Goal: Task Accomplishment & Management: Manage account settings

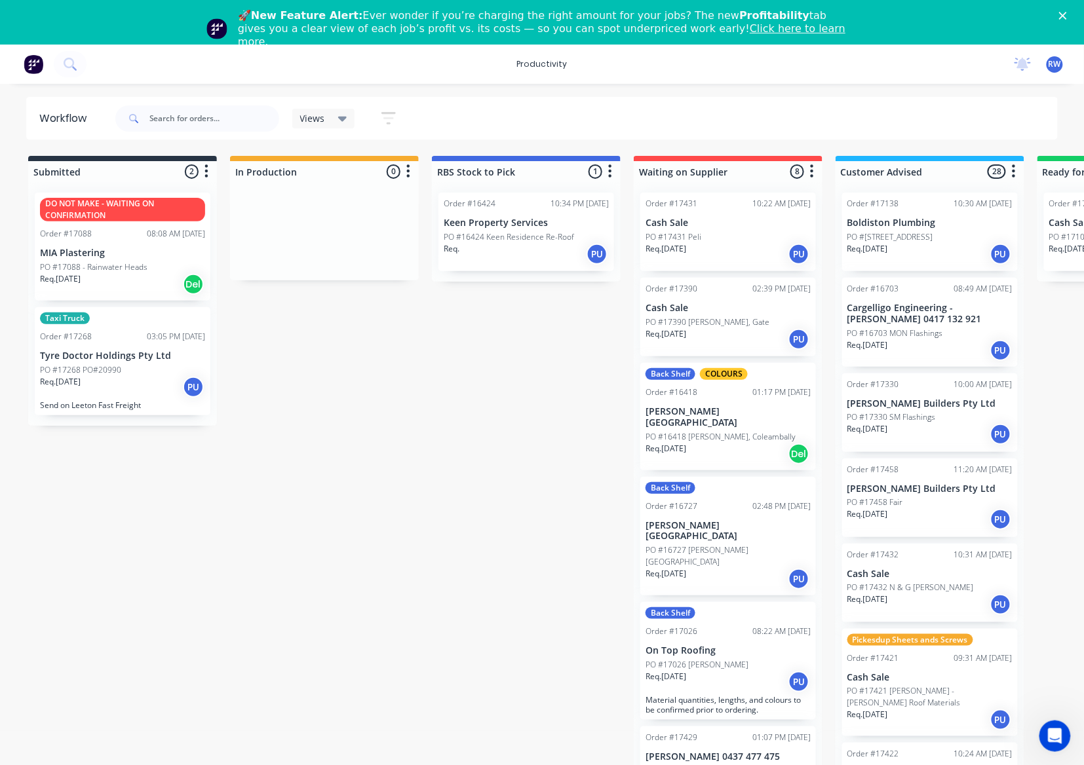
click at [711, 239] on div "PO #17431 Peli" at bounding box center [728, 237] width 165 height 12
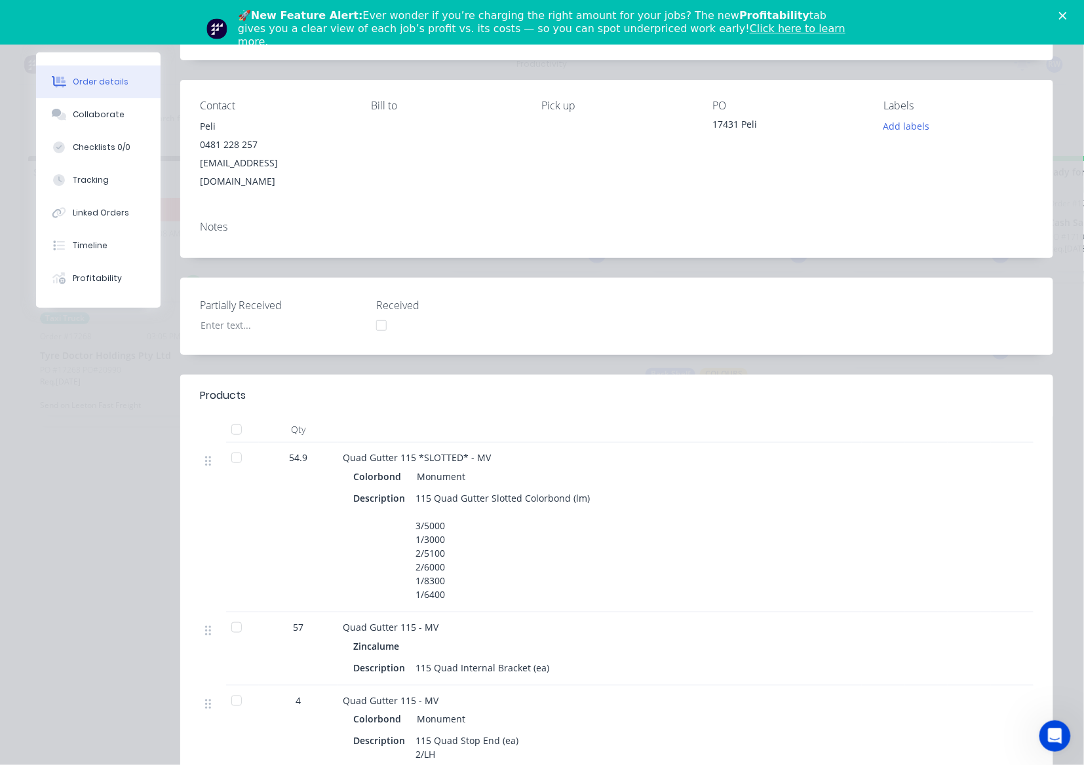
scroll to position [87, 0]
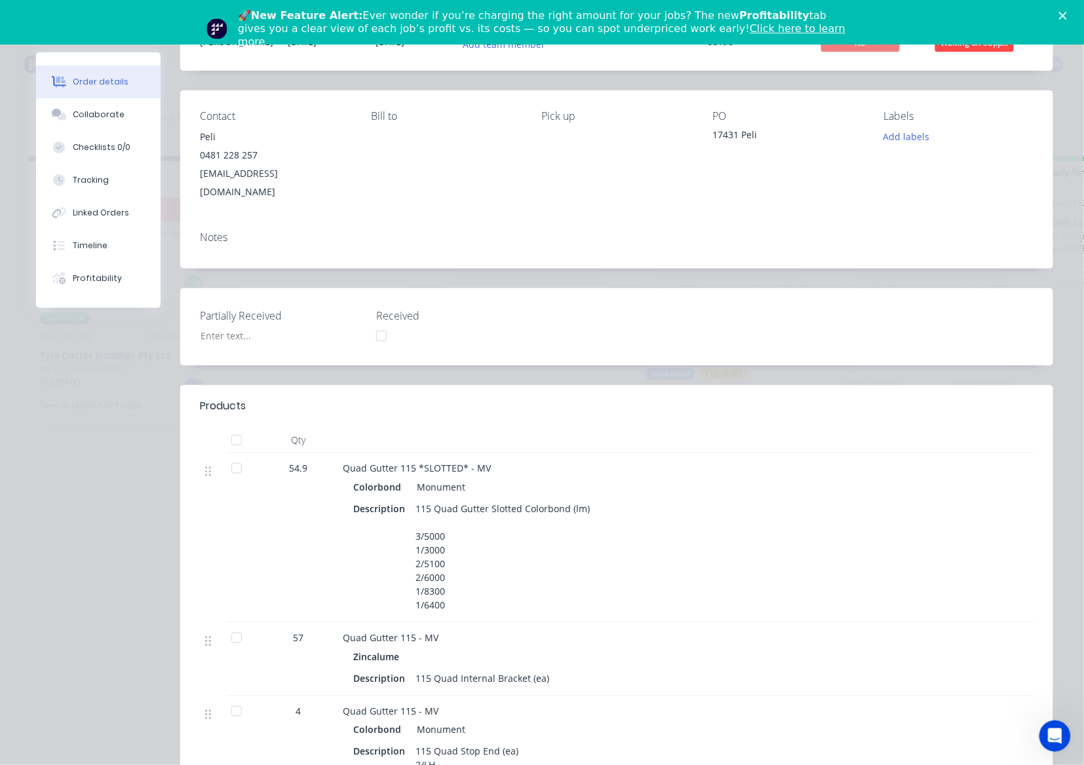
click at [237, 457] on div at bounding box center [236, 468] width 26 height 26
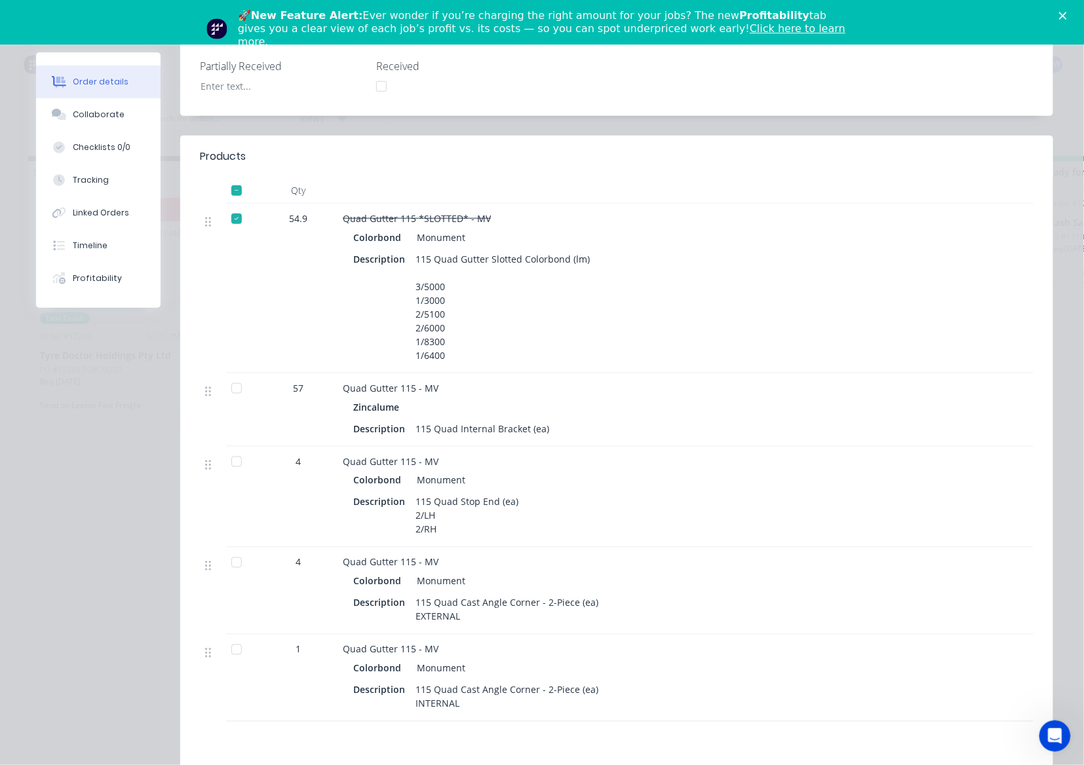
scroll to position [349, 0]
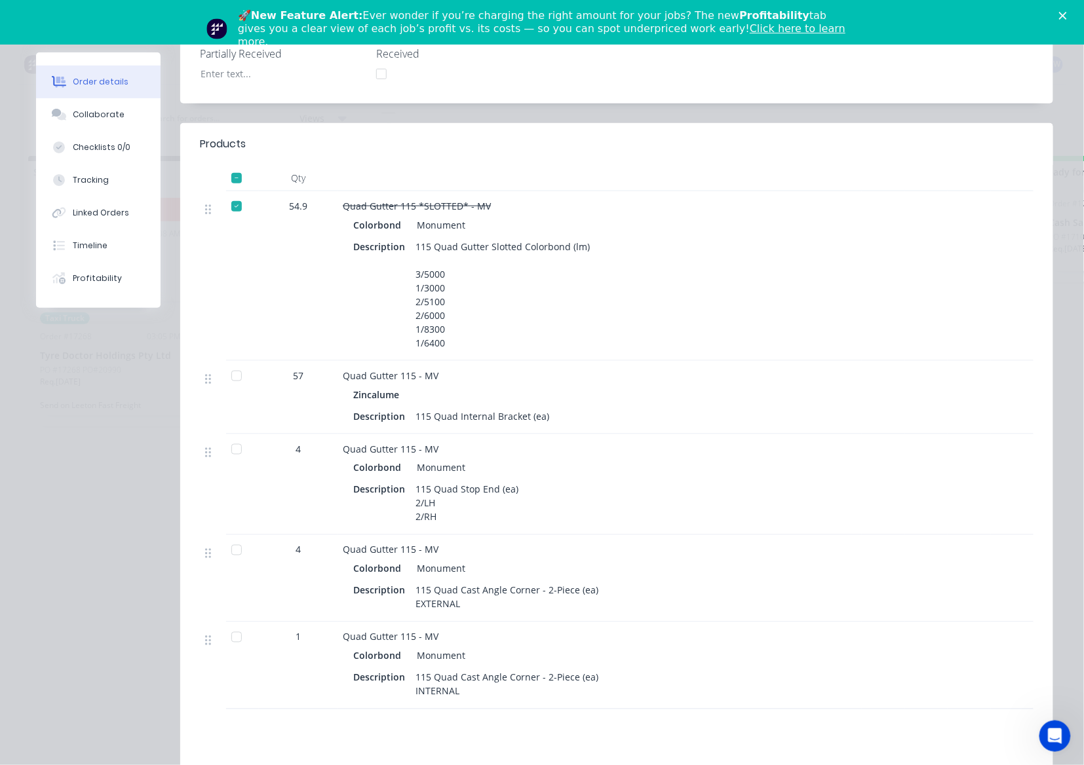
click at [233, 363] on div at bounding box center [236, 376] width 26 height 26
click at [231, 436] on div at bounding box center [236, 449] width 26 height 26
click at [227, 625] on div at bounding box center [236, 638] width 26 height 26
click at [237, 537] on div at bounding box center [236, 550] width 26 height 26
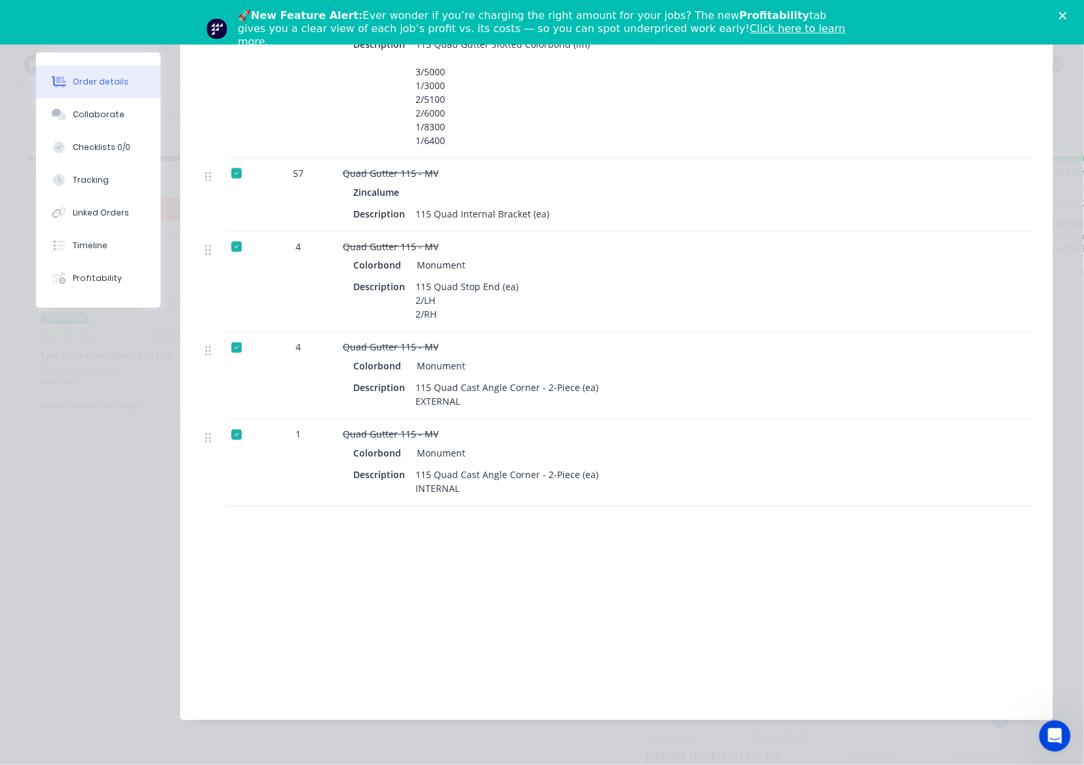
scroll to position [0, 0]
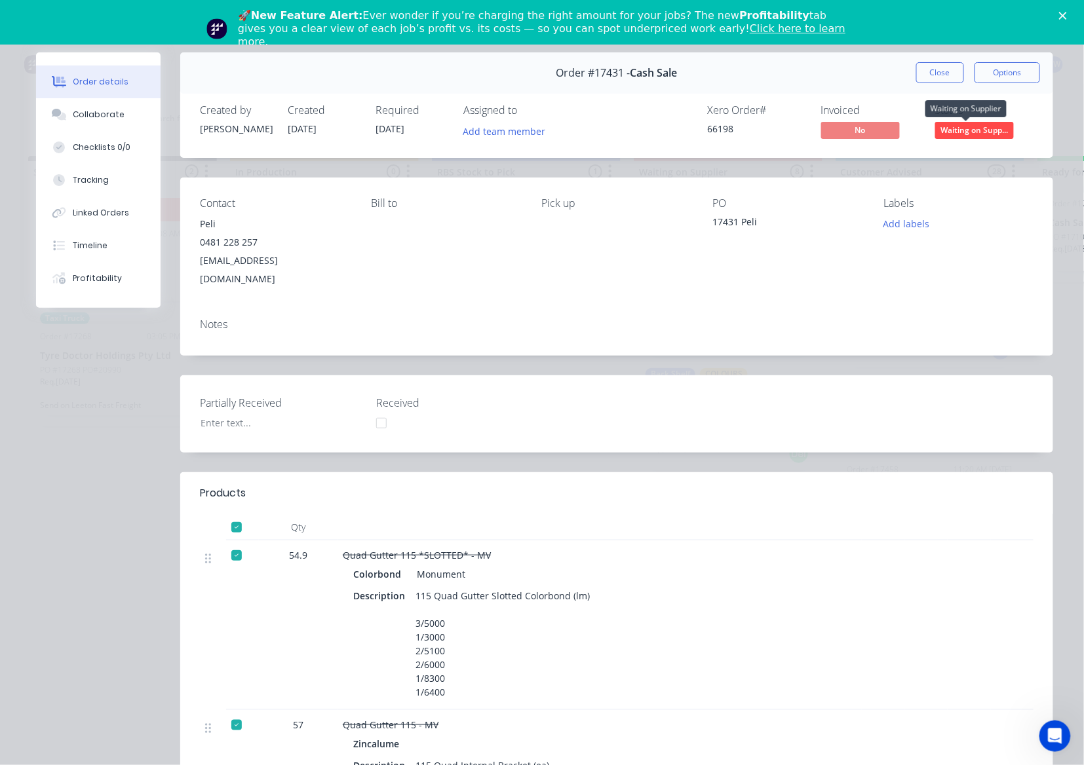
click at [952, 134] on span "Waiting on Supp..." at bounding box center [974, 130] width 79 height 16
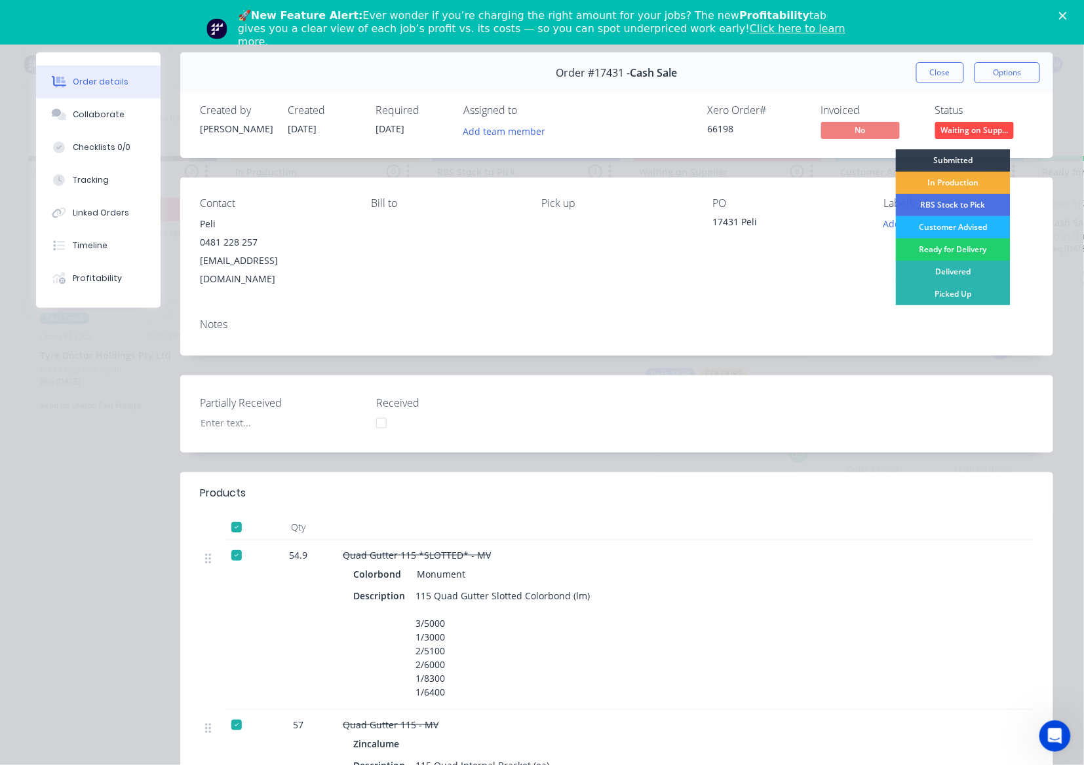
click at [965, 231] on div "Customer Advised" at bounding box center [953, 227] width 115 height 22
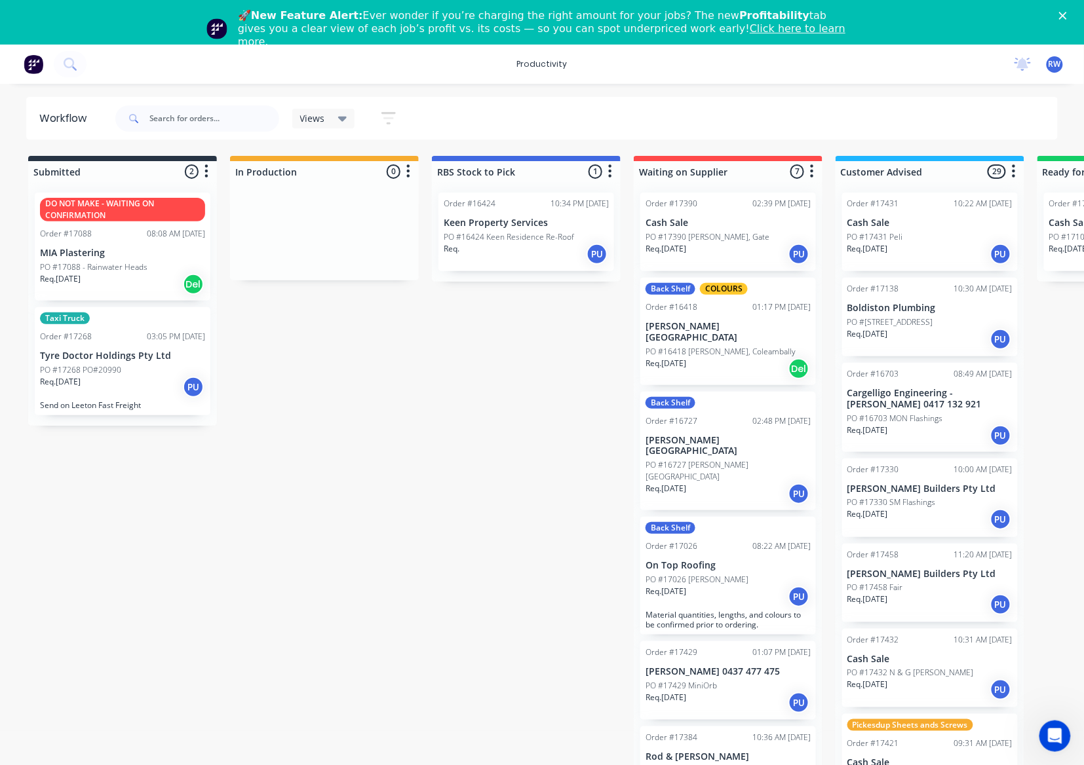
click at [674, 240] on p "PO #17390 [PERSON_NAME], Gate" at bounding box center [708, 237] width 124 height 12
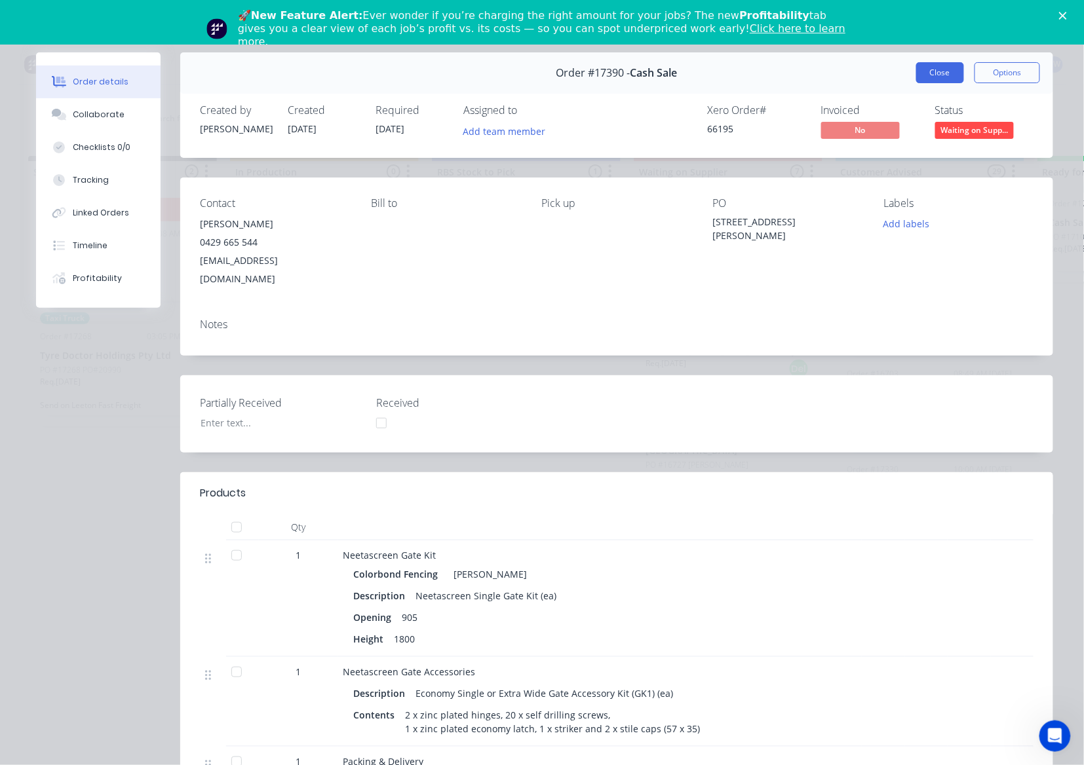
click at [936, 69] on button "Close" at bounding box center [940, 72] width 48 height 21
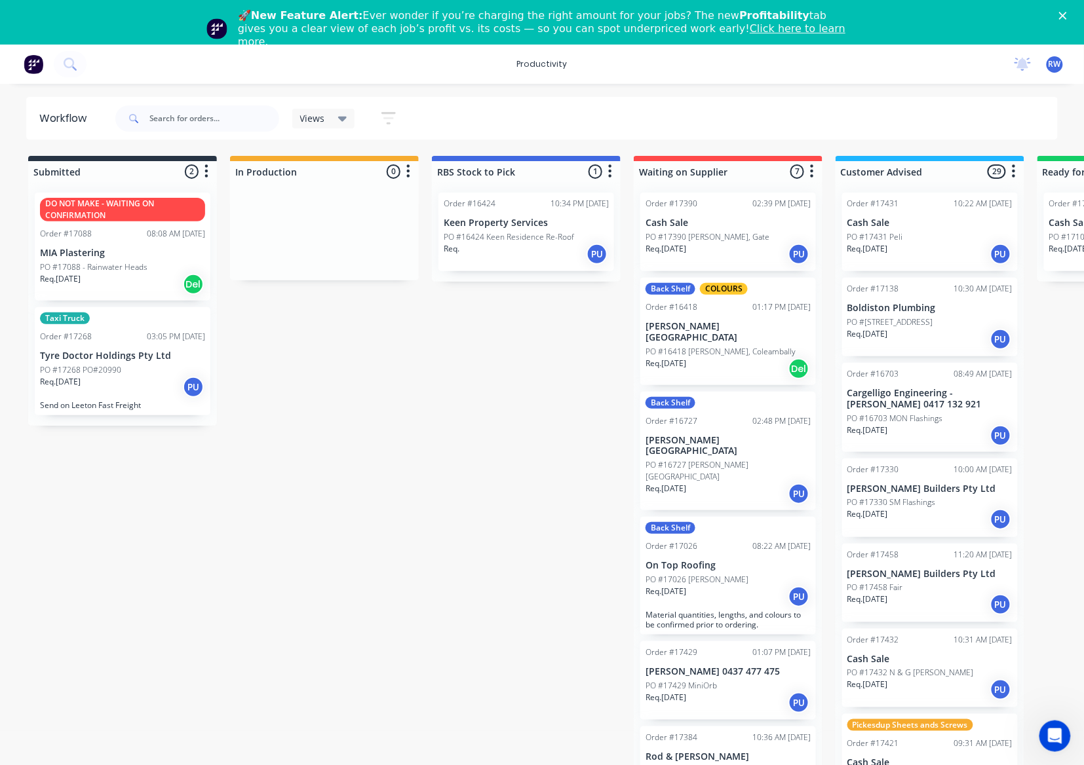
click at [714, 346] on p "PO #16418 [PERSON_NAME], Coleambally" at bounding box center [721, 352] width 150 height 12
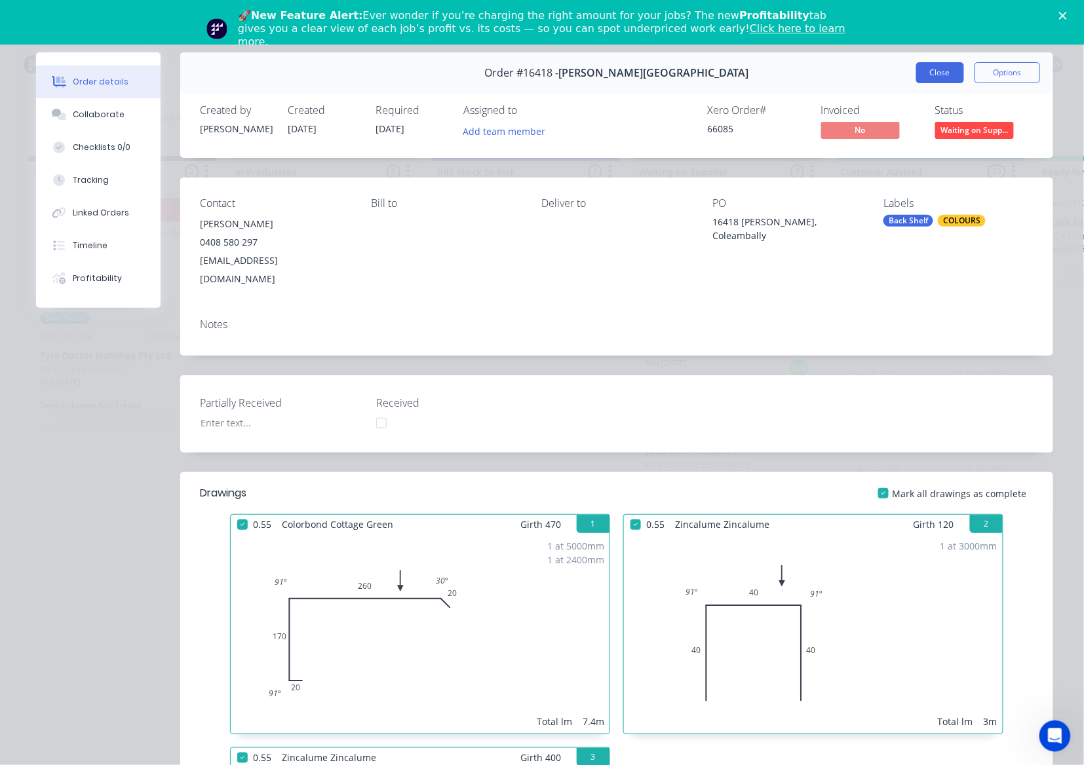
click at [916, 64] on button "Close" at bounding box center [940, 72] width 48 height 21
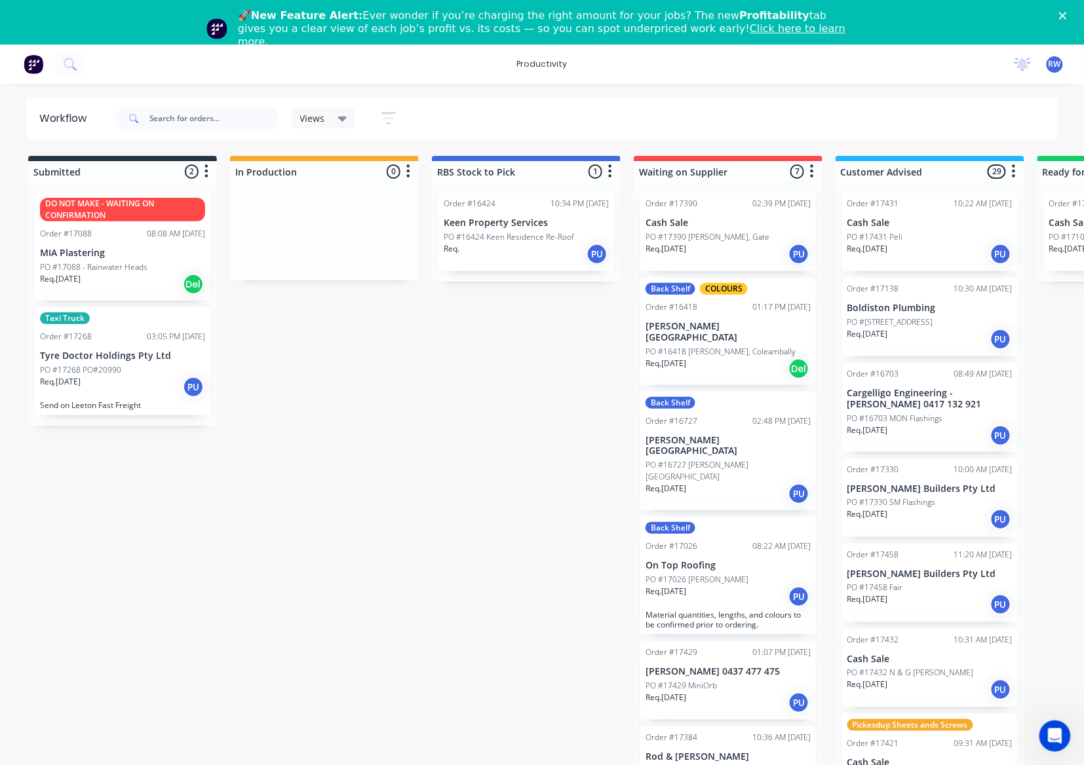
click at [732, 483] on div "Req. 23/04/25 PU" at bounding box center [728, 494] width 165 height 22
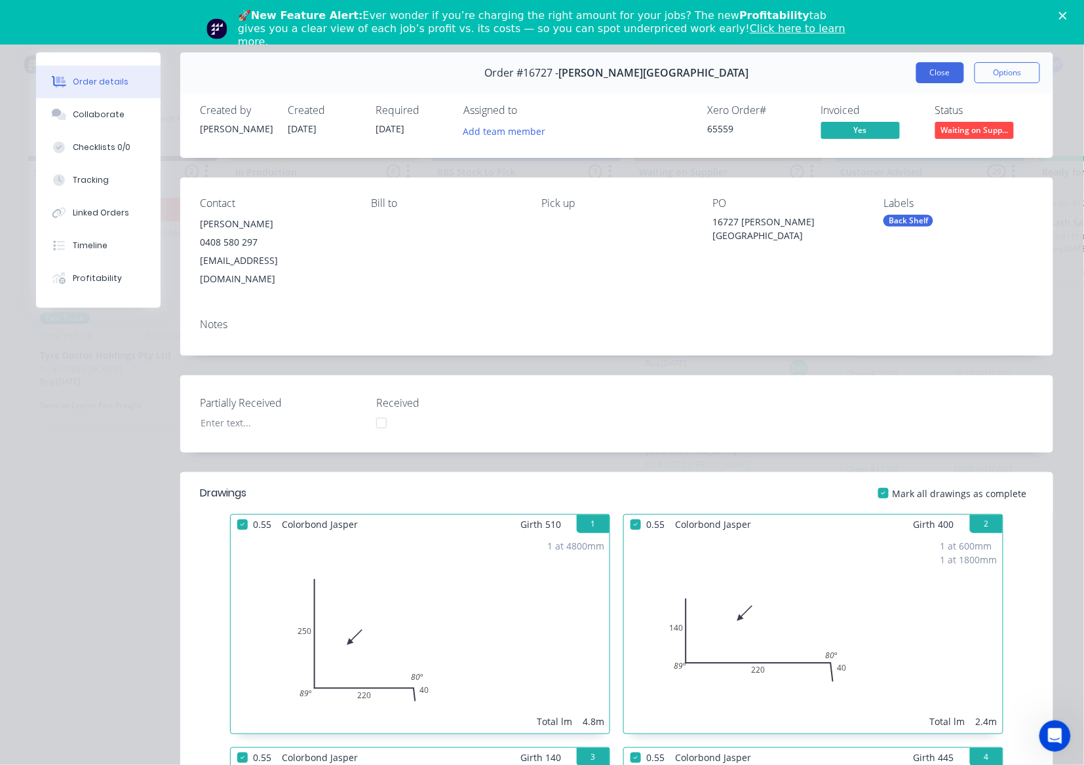
click at [918, 76] on button "Close" at bounding box center [940, 72] width 48 height 21
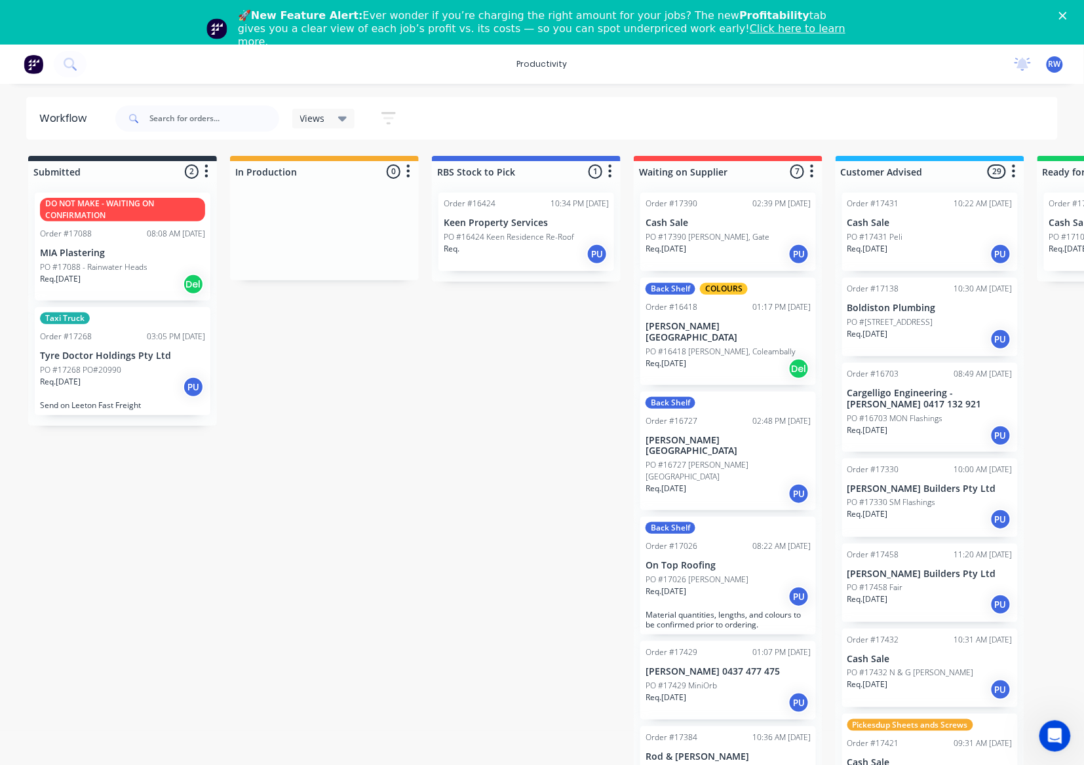
click at [732, 680] on div "PO #17429 MiniOrb" at bounding box center [728, 686] width 165 height 12
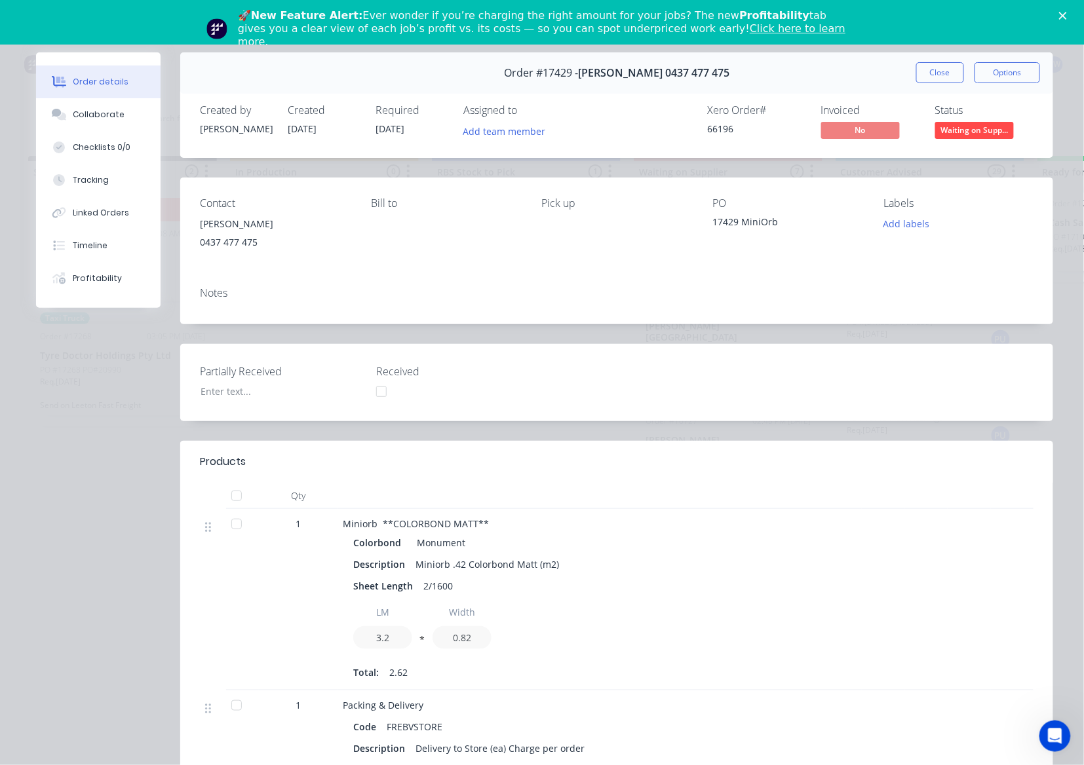
drag, startPoint x: 916, startPoint y: 66, endPoint x: 915, endPoint y: 74, distance: 8.5
click at [916, 68] on button "Close" at bounding box center [940, 72] width 48 height 21
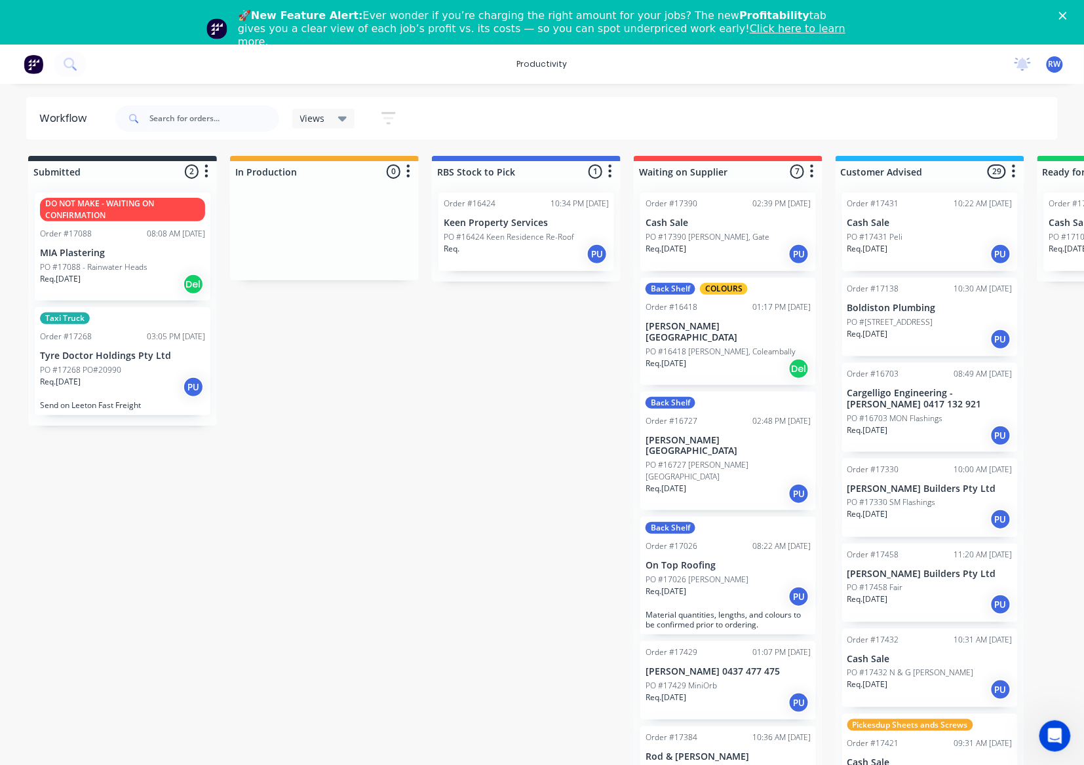
scroll to position [81, 0]
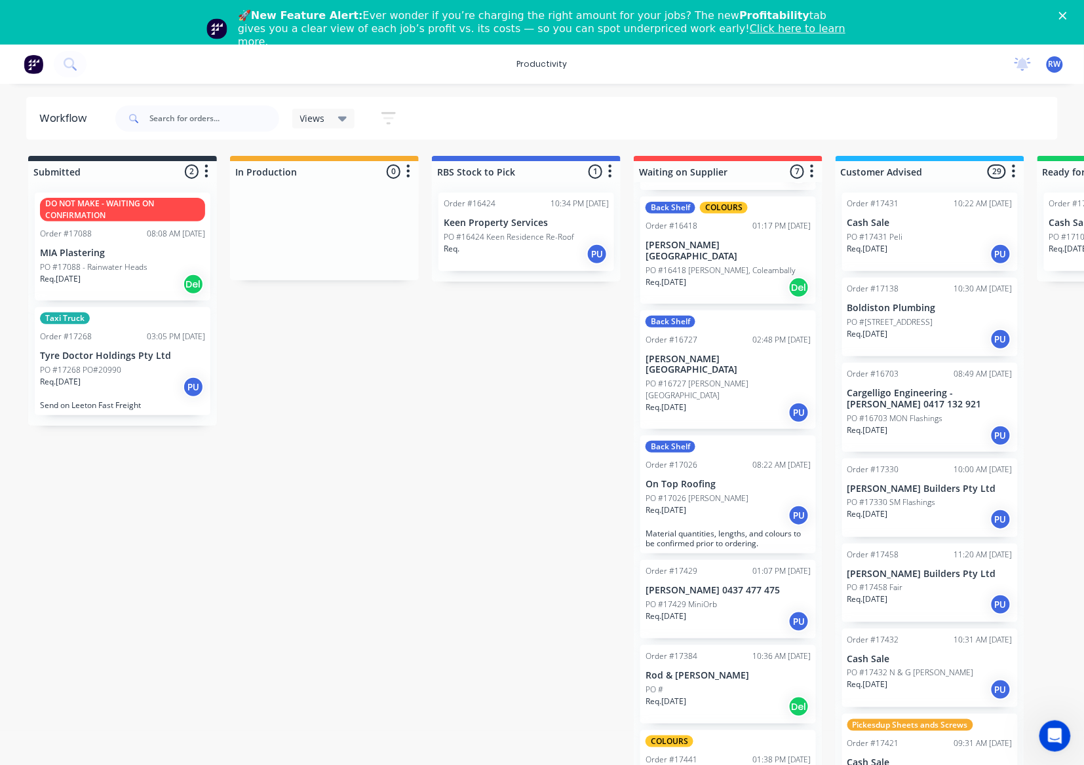
click at [708, 684] on div "PO #" at bounding box center [728, 690] width 165 height 12
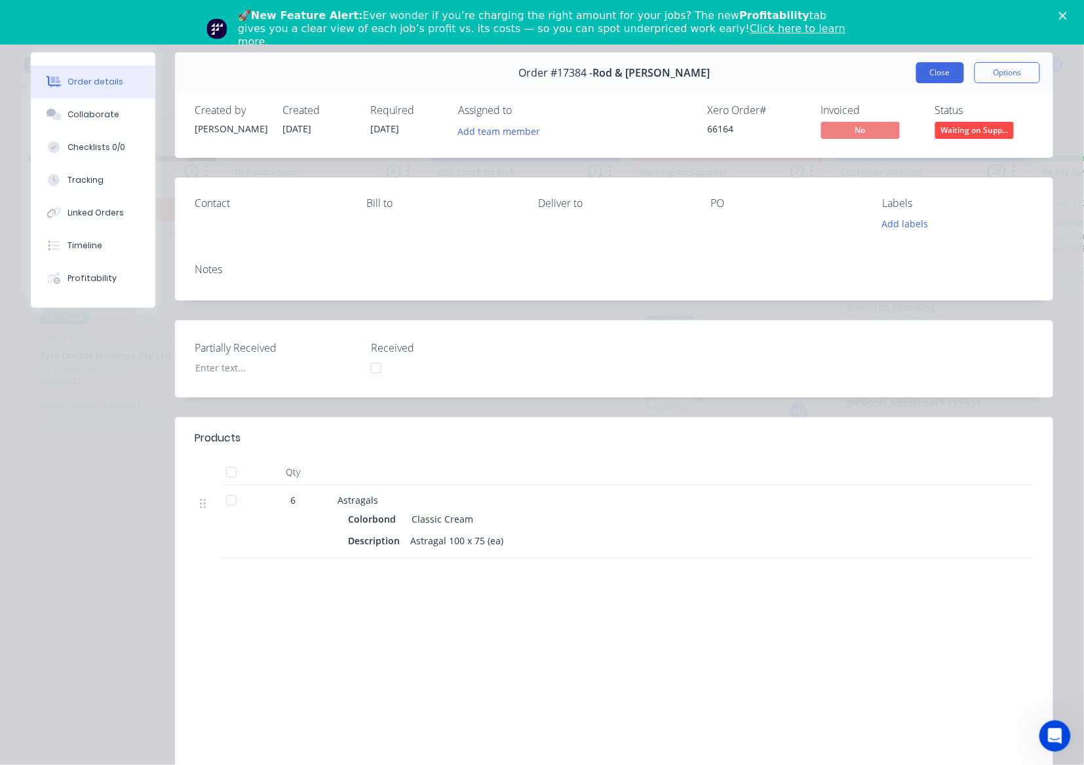
click at [921, 66] on button "Close" at bounding box center [940, 72] width 48 height 21
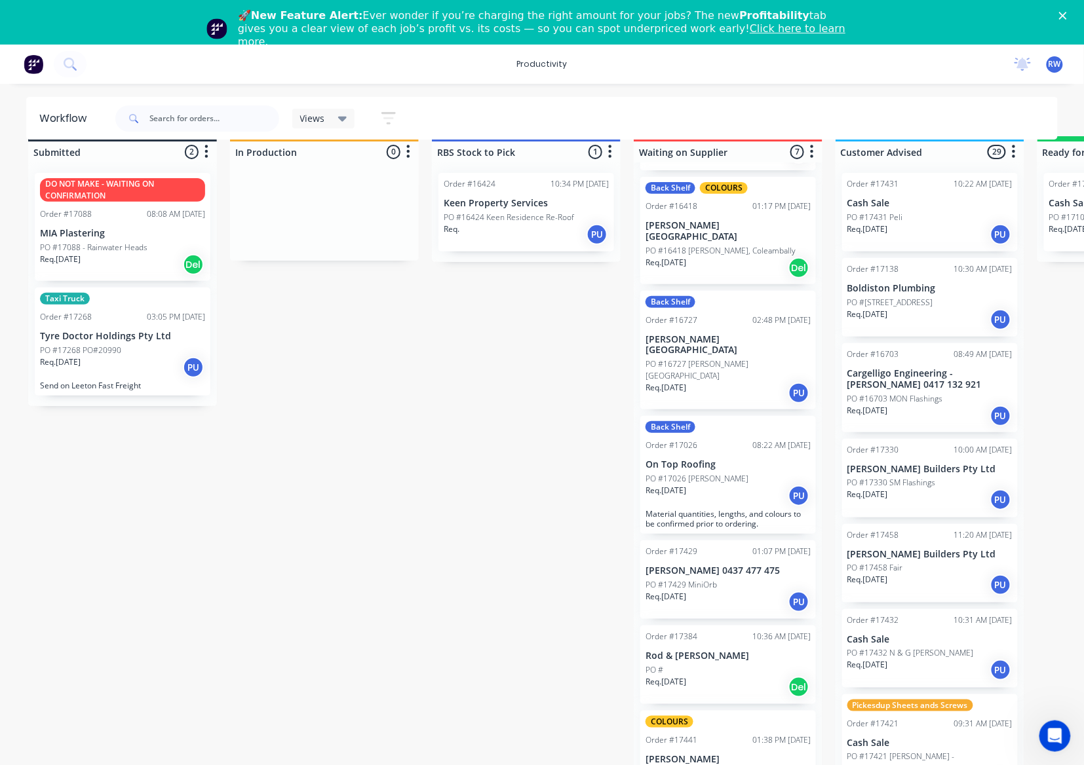
scroll to position [38, 0]
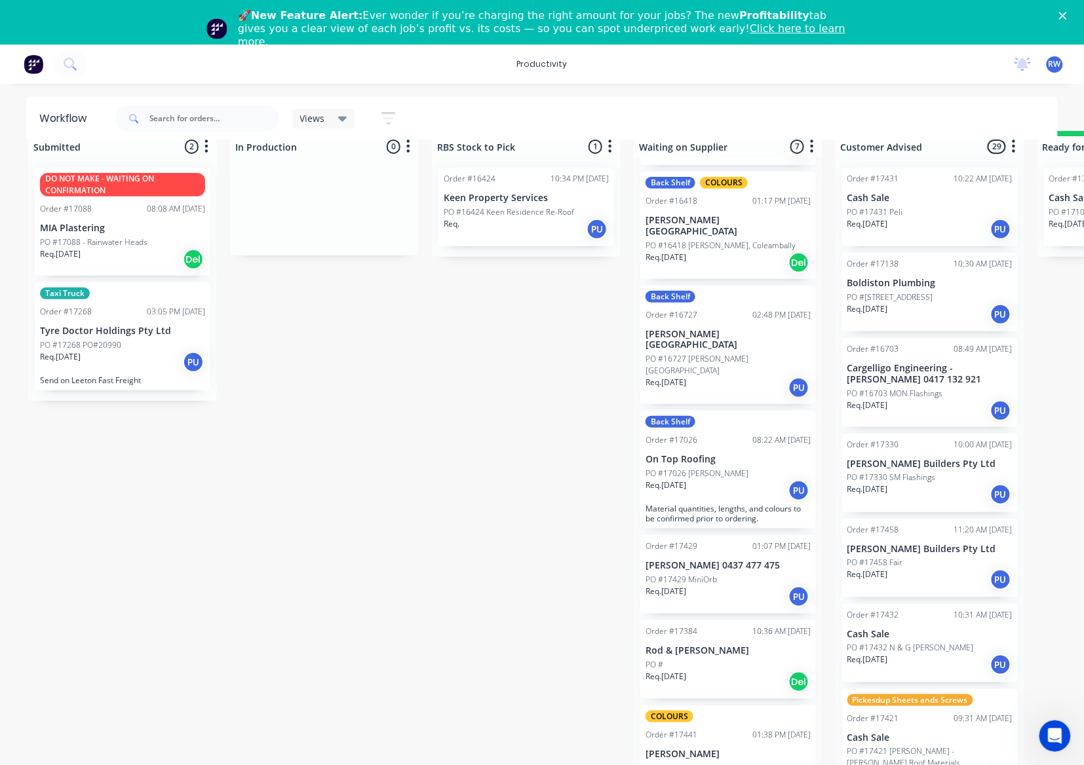
click at [717, 726] on div "COLOURS Order #17441 01:38 PM 27/08/25 Tony Stevens PO #17441 Flashings, Corro …" at bounding box center [728, 754] width 176 height 96
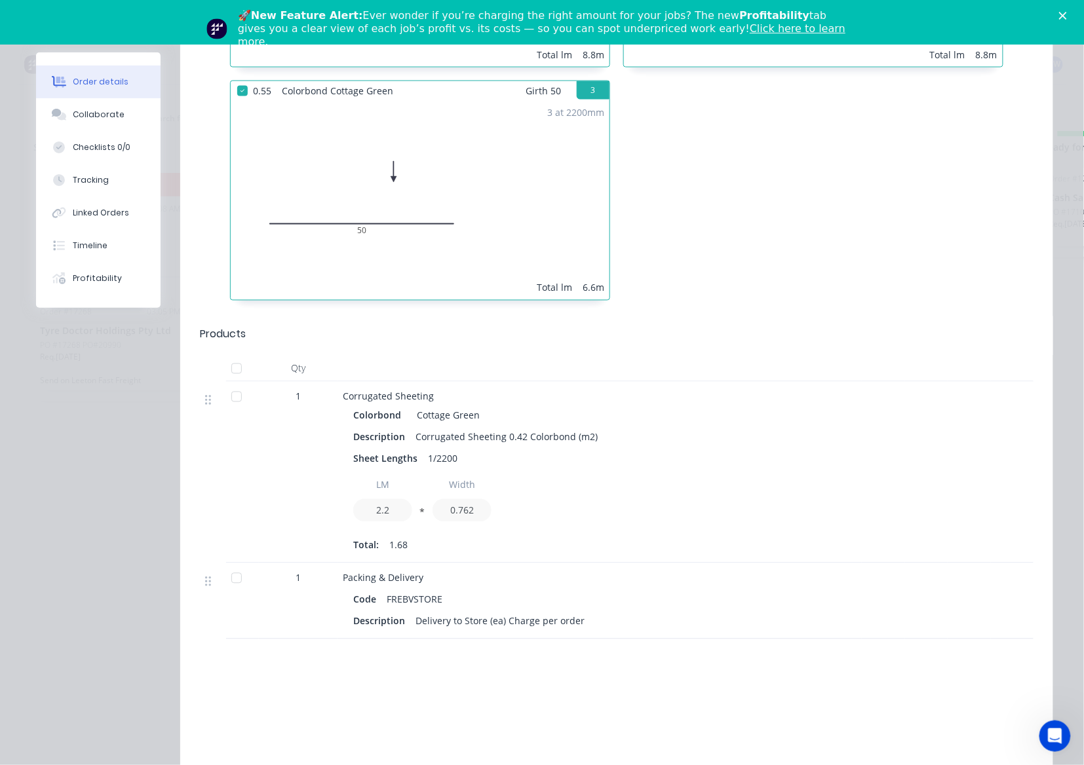
scroll to position [699, 0]
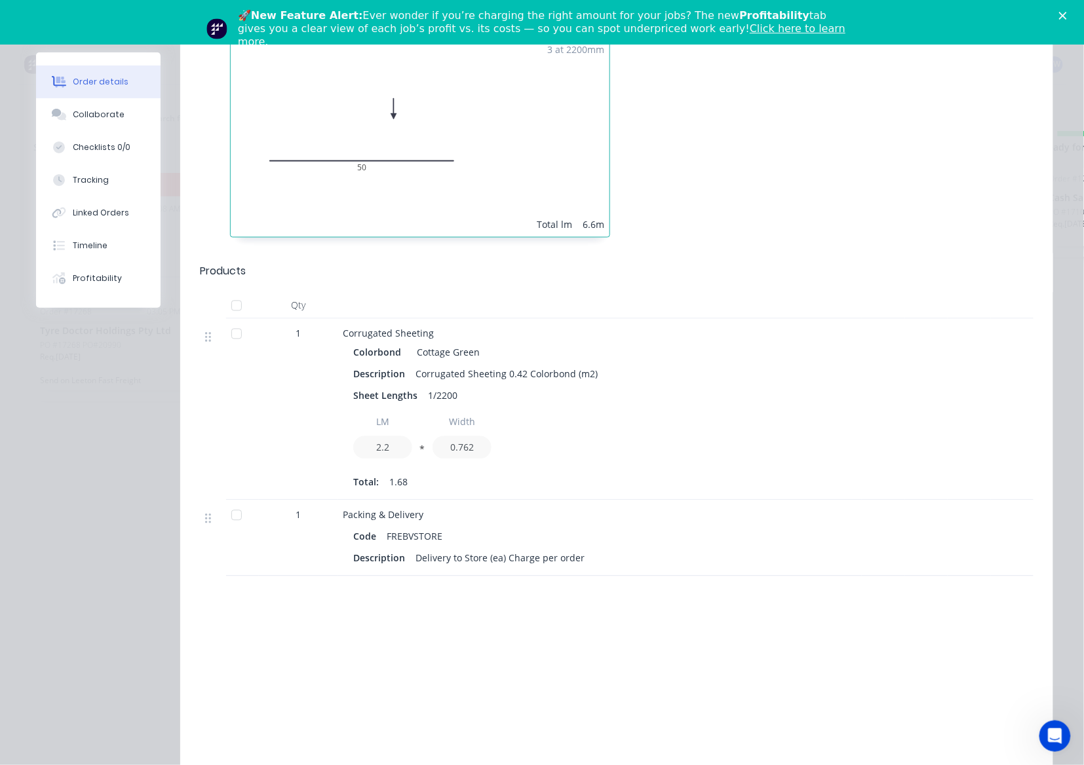
click at [226, 334] on div at bounding box center [236, 334] width 26 height 26
click at [235, 517] on div at bounding box center [236, 516] width 26 height 26
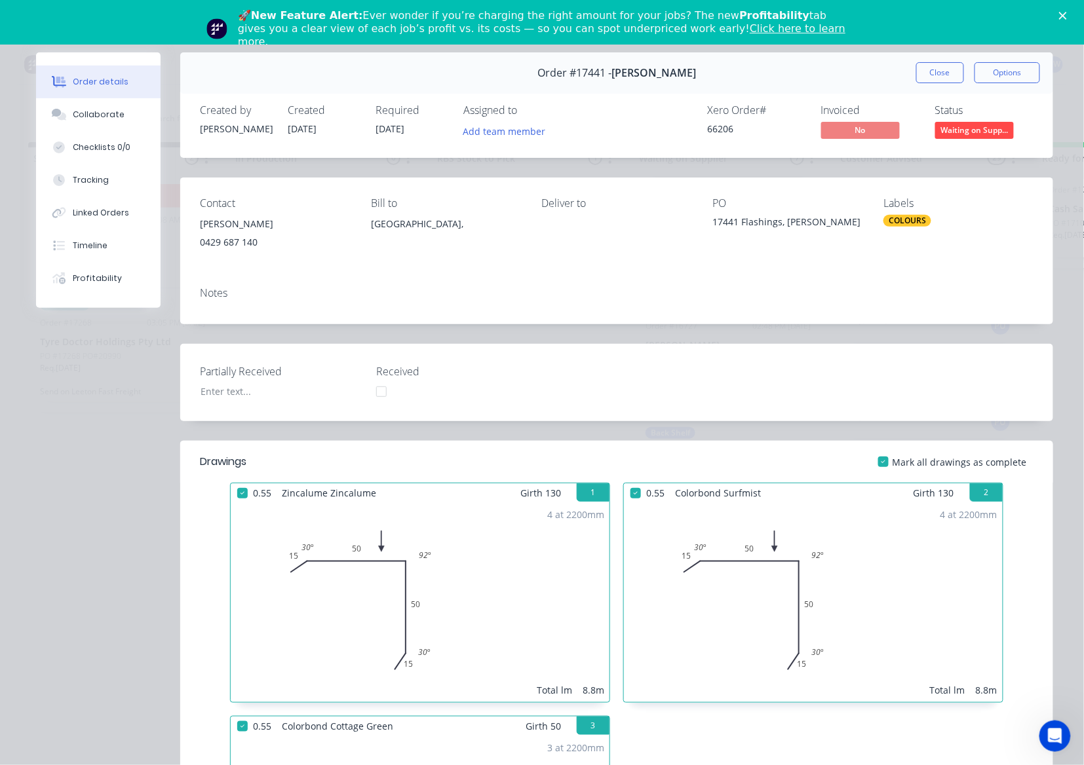
scroll to position [0, 0]
click at [970, 126] on span "Waiting on Supp..." at bounding box center [974, 130] width 79 height 16
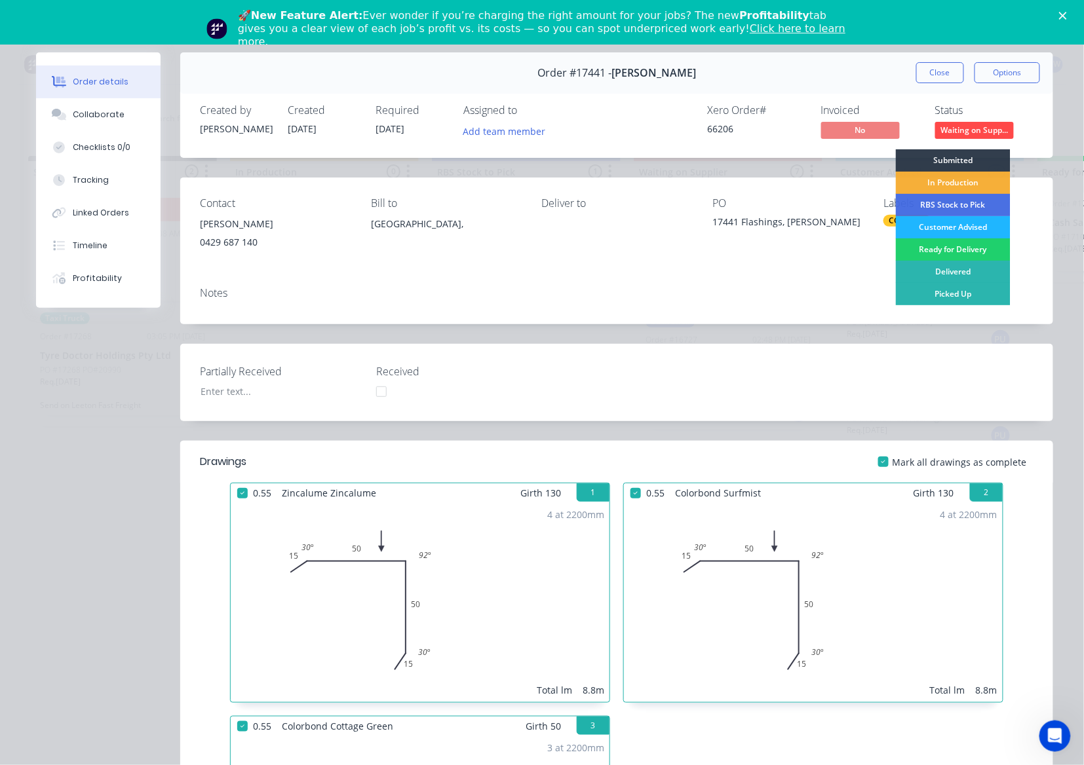
click at [937, 228] on div "Customer Advised" at bounding box center [953, 227] width 115 height 22
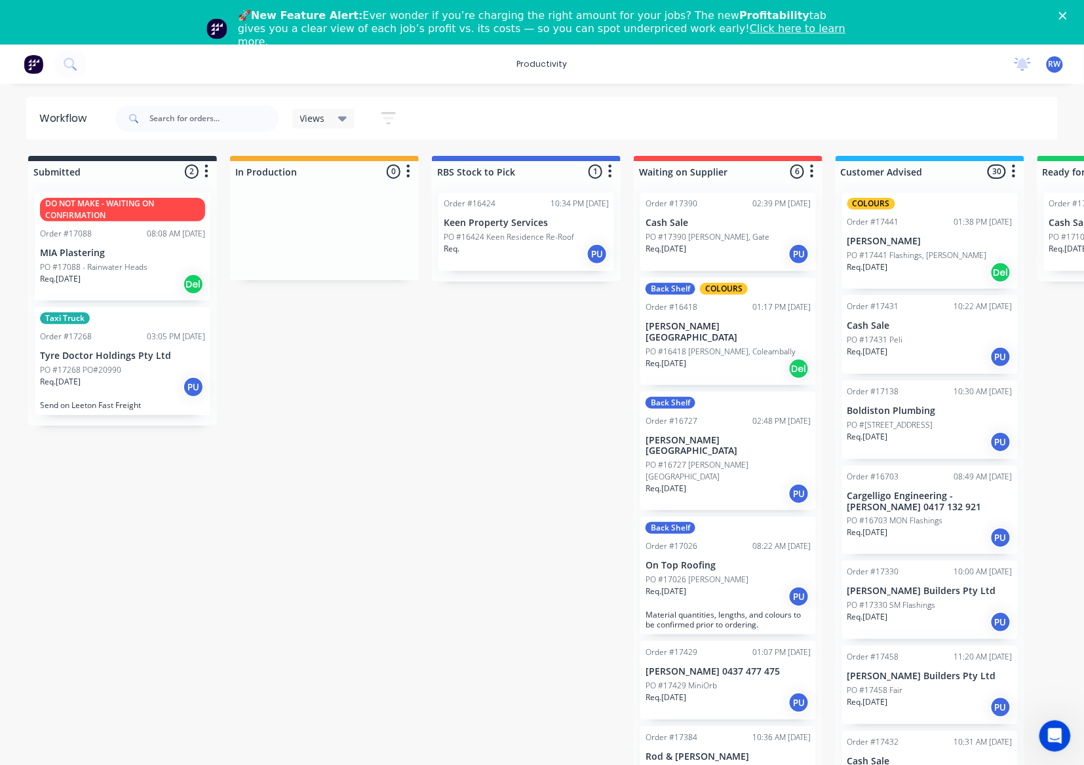
drag, startPoint x: 341, startPoint y: 590, endPoint x: 336, endPoint y: 595, distance: 7.0
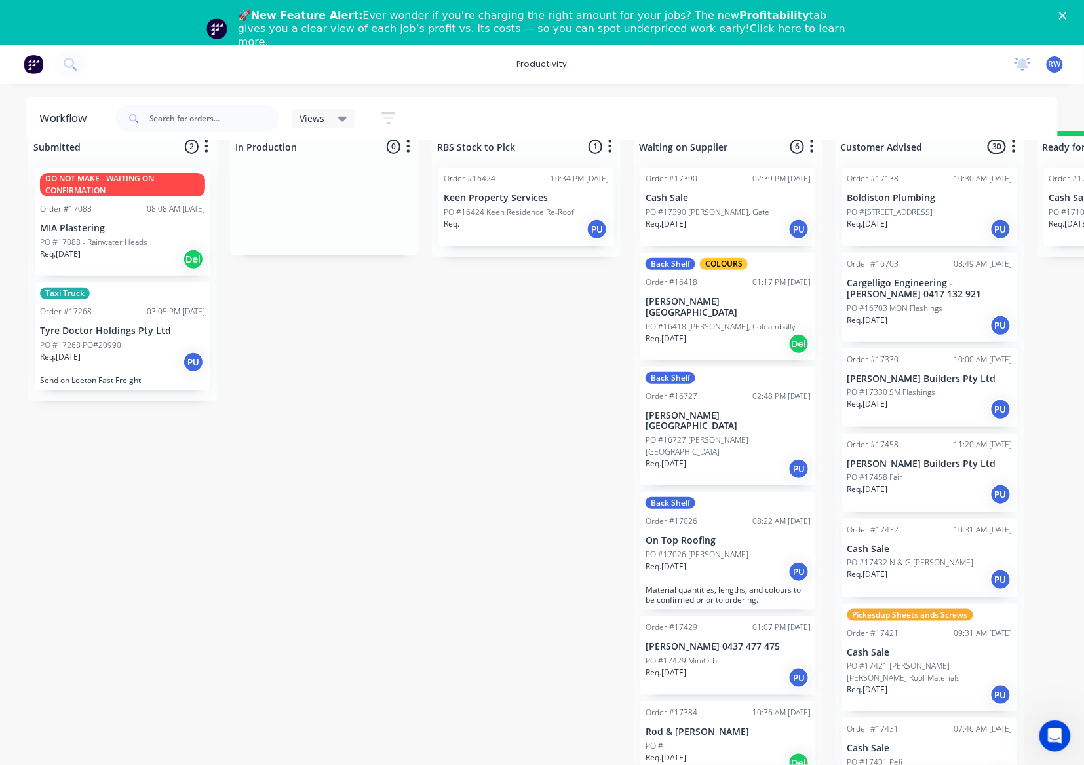
scroll to position [38, 0]
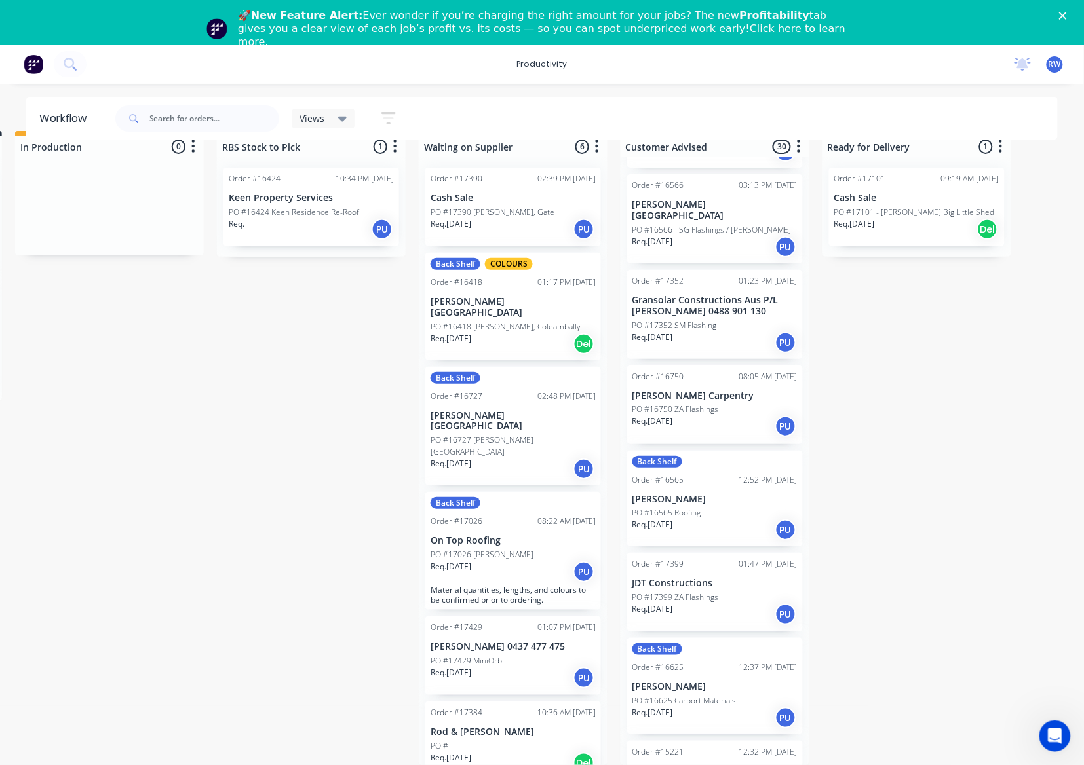
scroll to position [1013, 0]
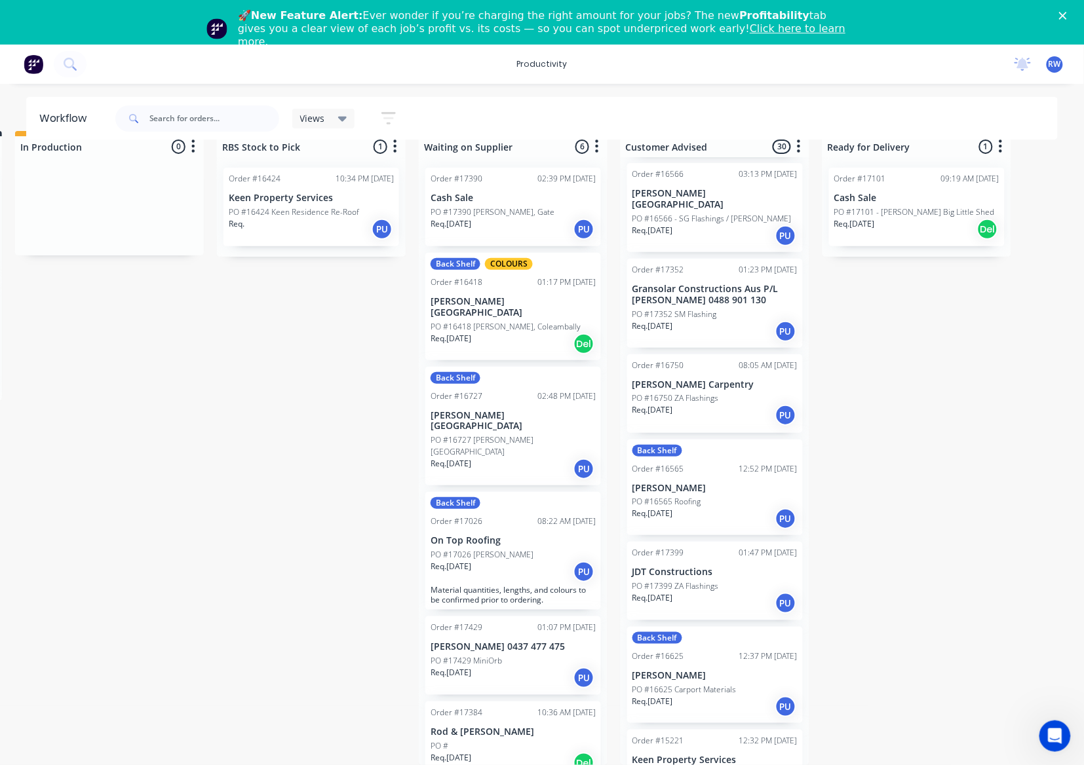
click at [496, 752] on div "Req. 19/08/25 Del" at bounding box center [513, 763] width 165 height 22
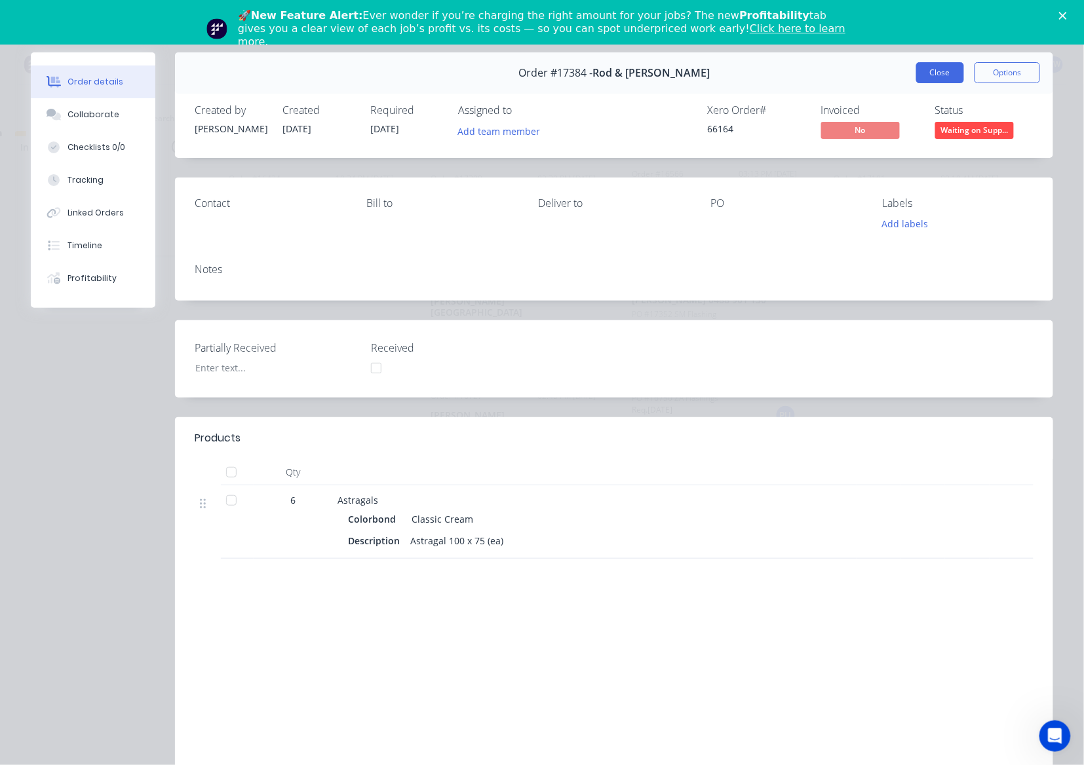
click at [942, 77] on button "Close" at bounding box center [940, 72] width 48 height 21
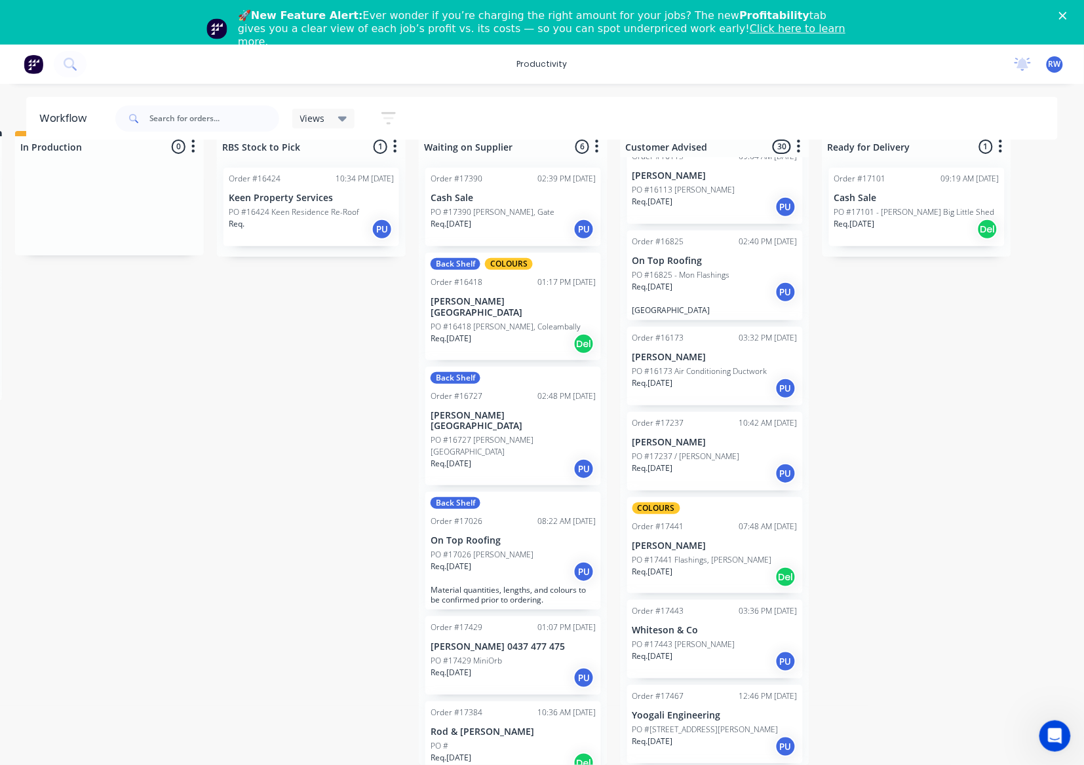
scroll to position [2061, 0]
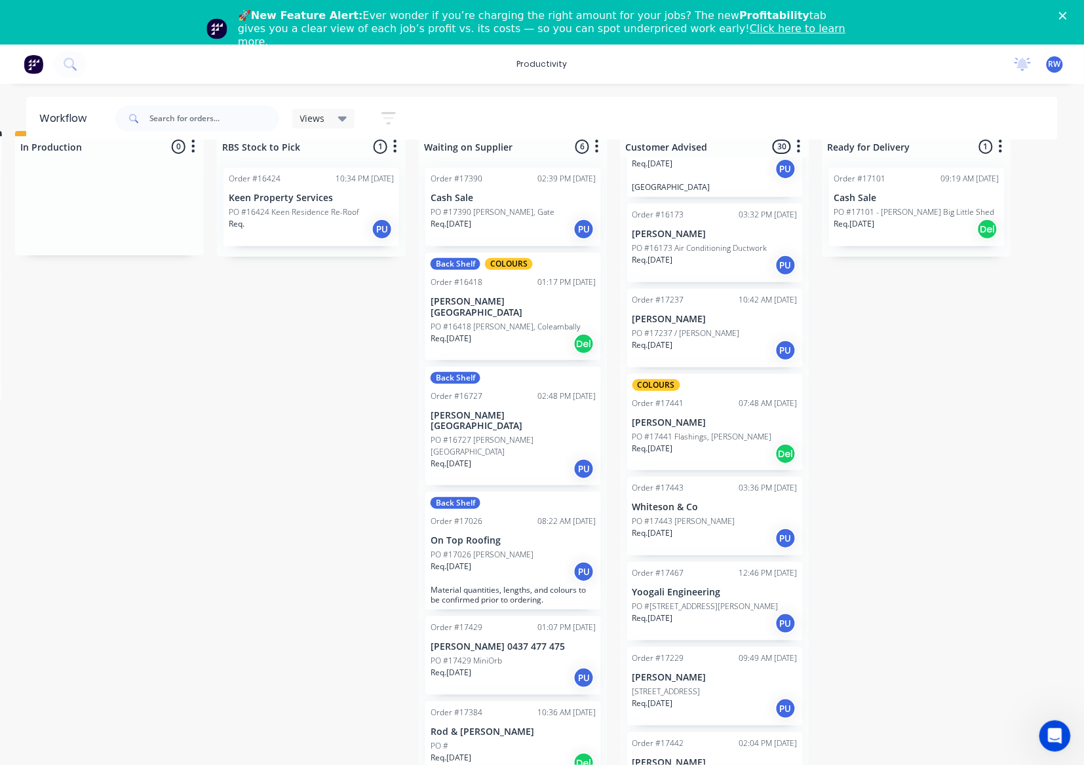
click at [727, 528] on div "Req. 27/08/25 PU" at bounding box center [714, 539] width 165 height 22
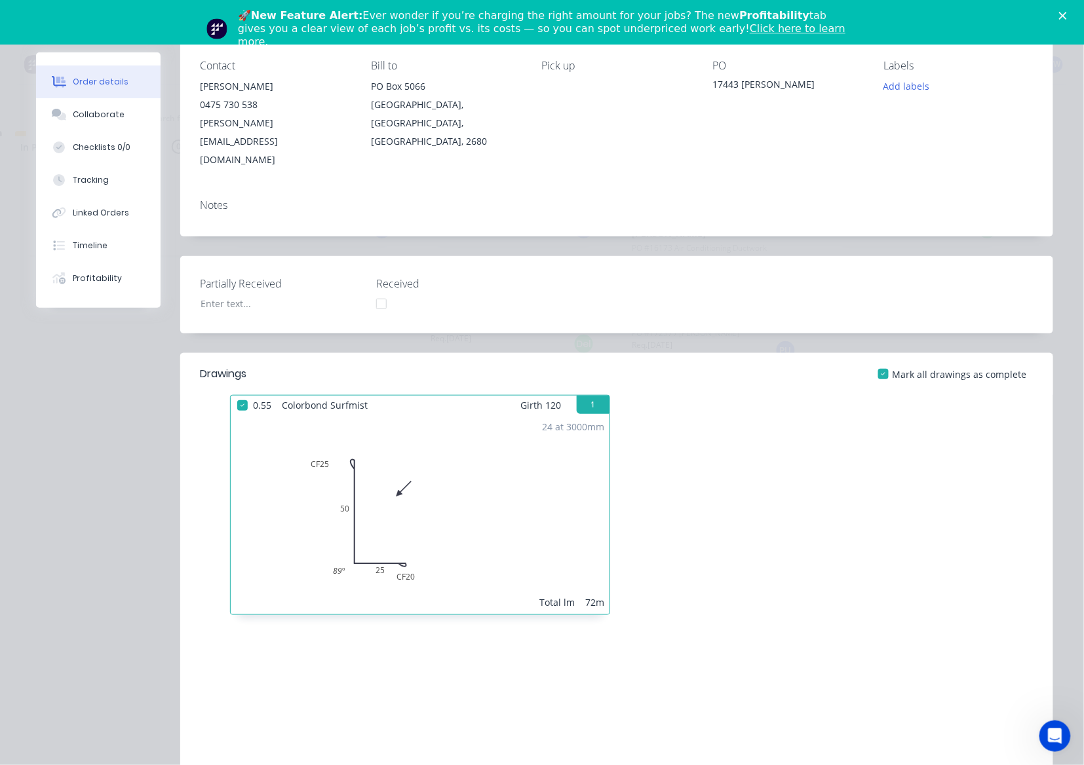
scroll to position [0, 0]
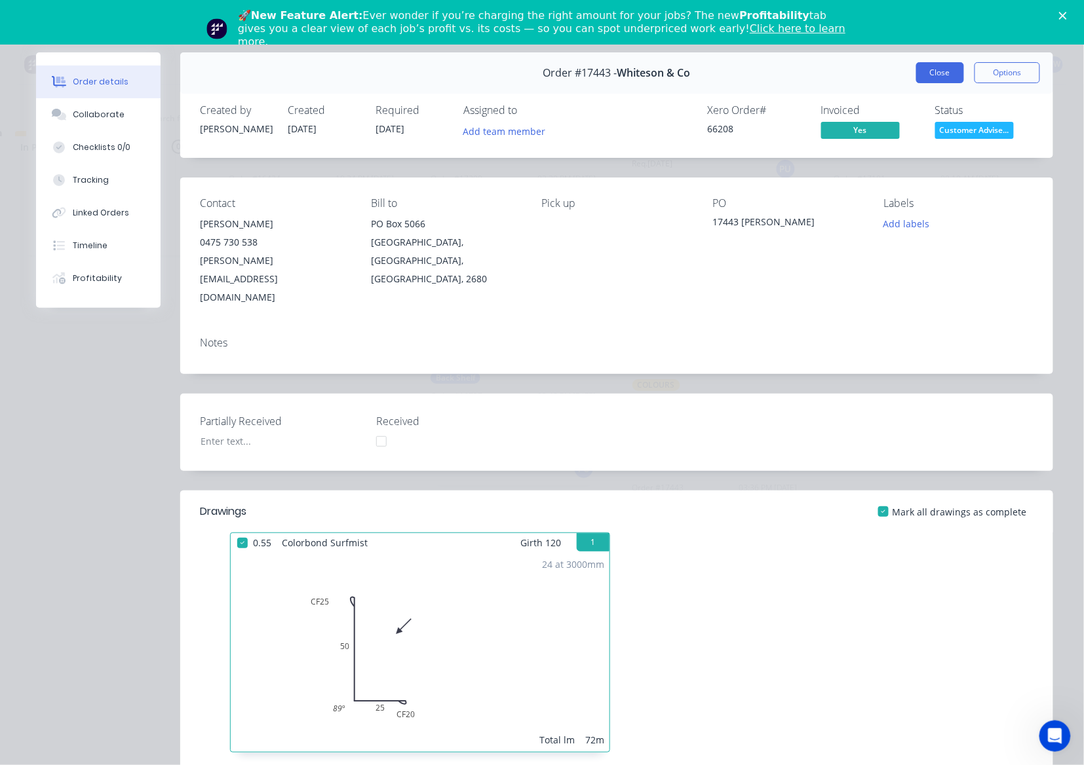
click at [929, 74] on button "Close" at bounding box center [940, 72] width 48 height 21
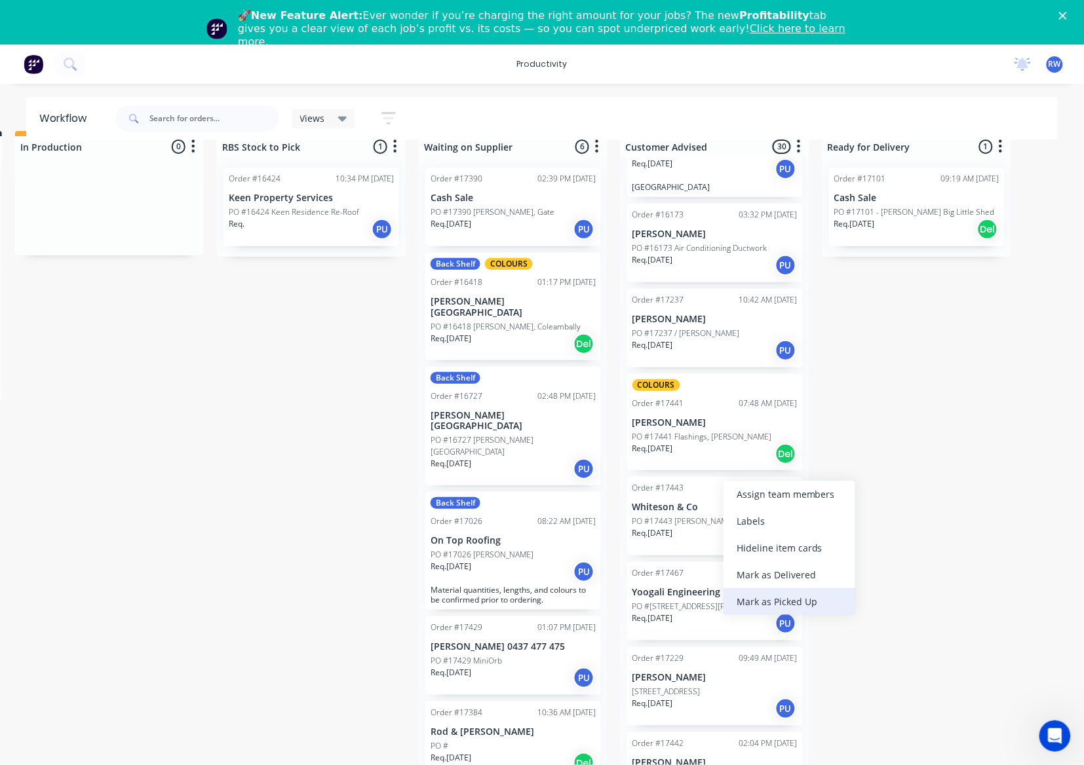
click at [795, 603] on div "Mark as Picked Up" at bounding box center [790, 602] width 132 height 27
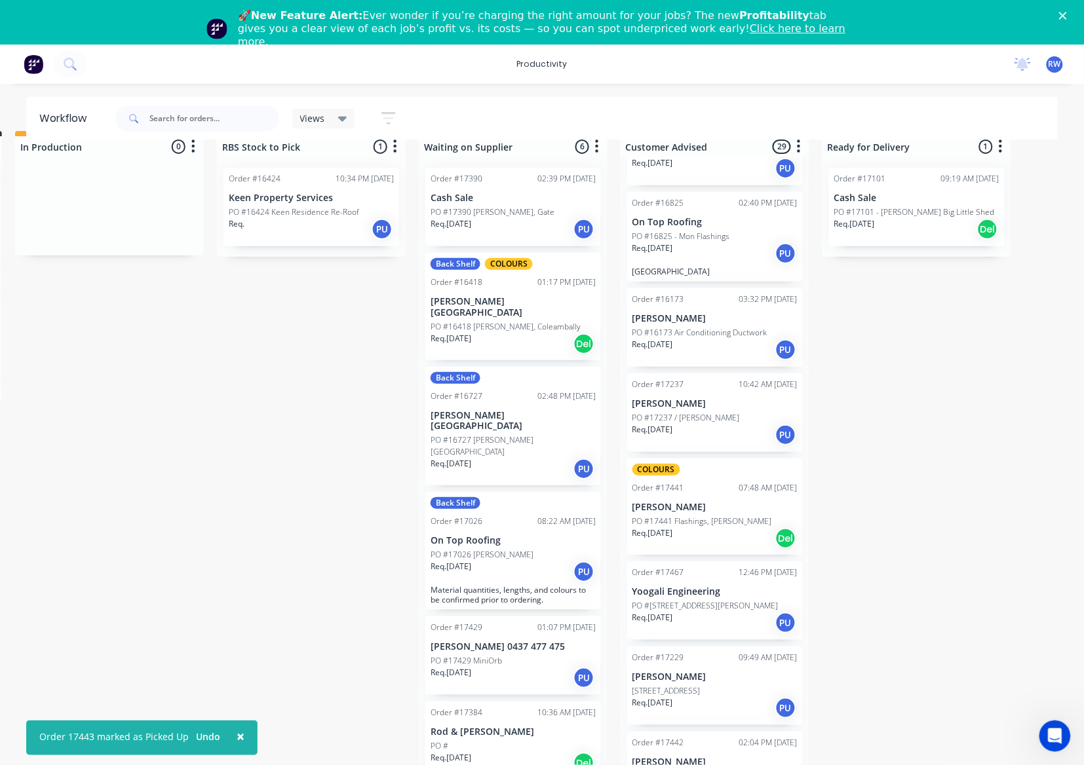
click at [719, 339] on div "Req. 23/01/25 PU" at bounding box center [714, 350] width 165 height 22
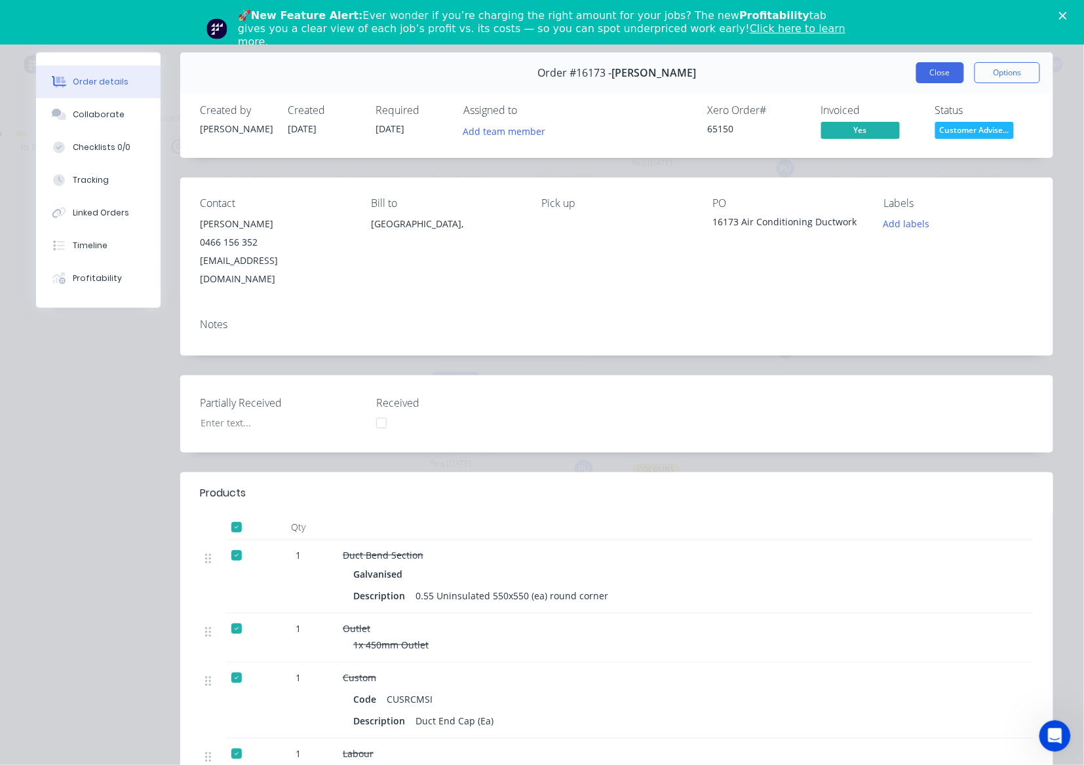
click at [923, 75] on button "Close" at bounding box center [940, 72] width 48 height 21
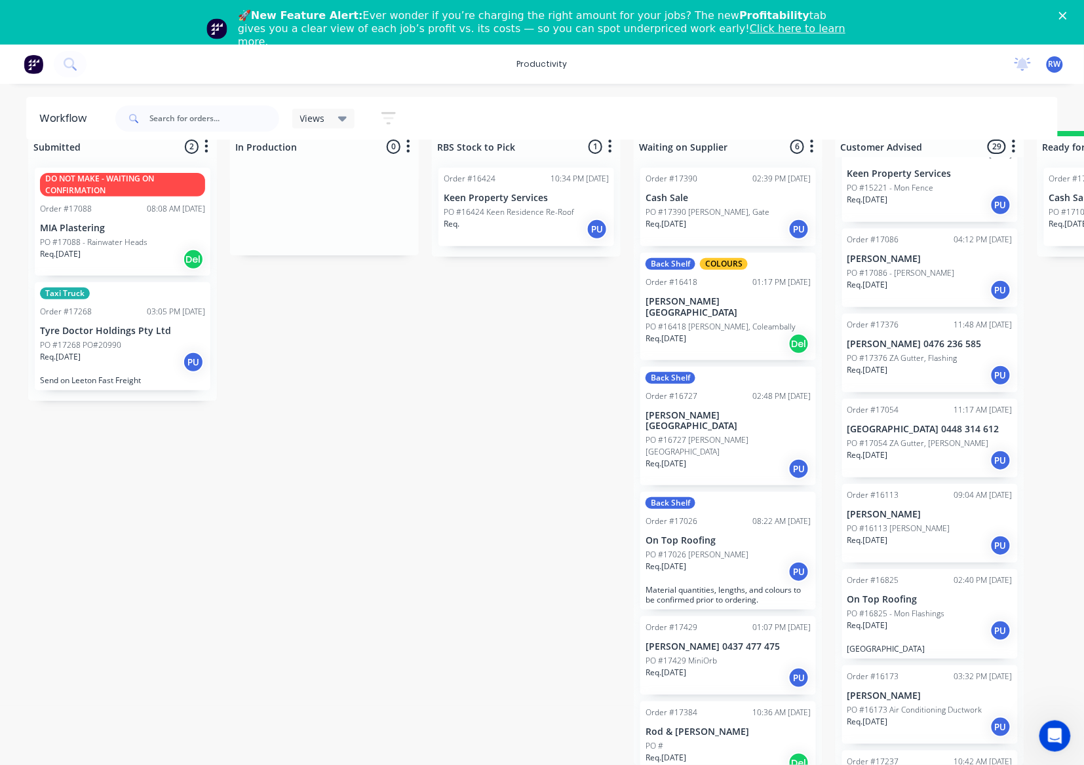
scroll to position [1451, 0]
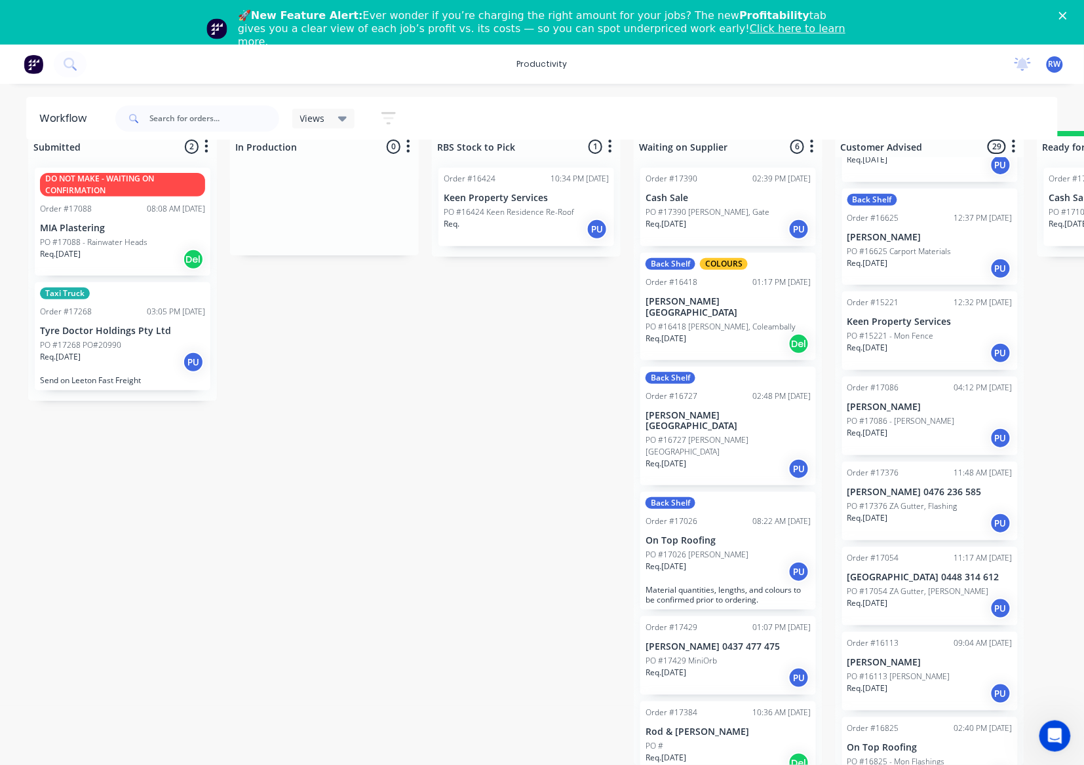
click at [155, 339] on div "PO #17268 PO#20990" at bounding box center [122, 345] width 165 height 12
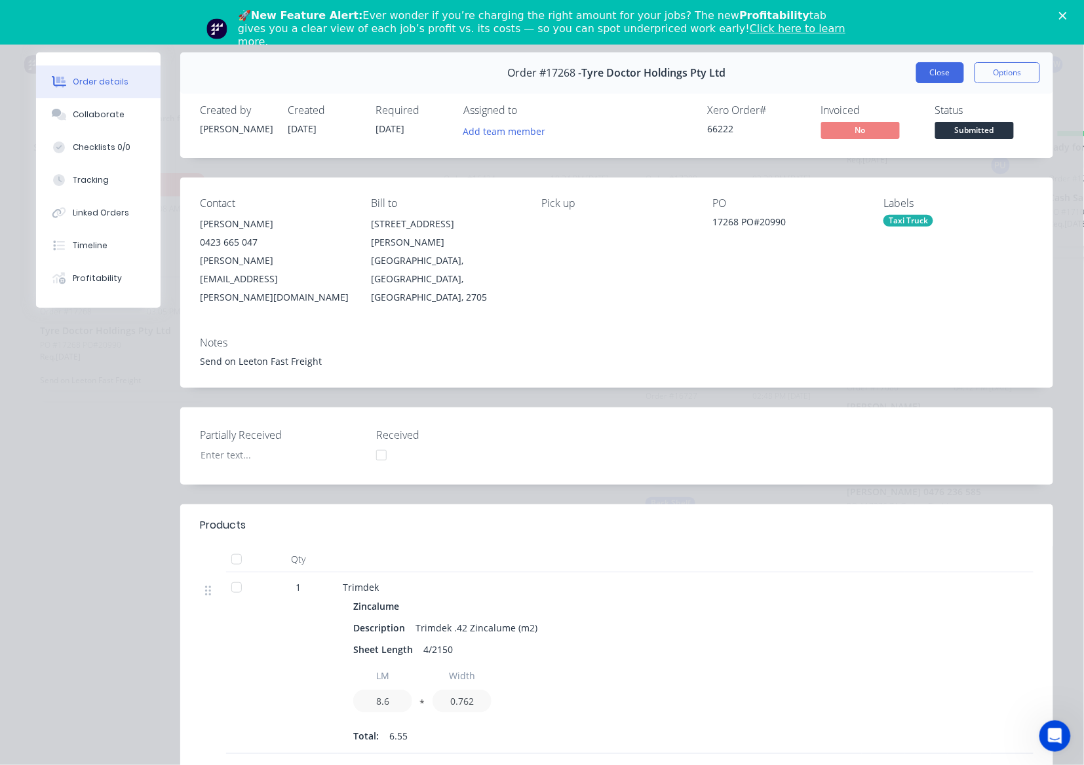
click at [942, 77] on button "Close" at bounding box center [940, 72] width 48 height 21
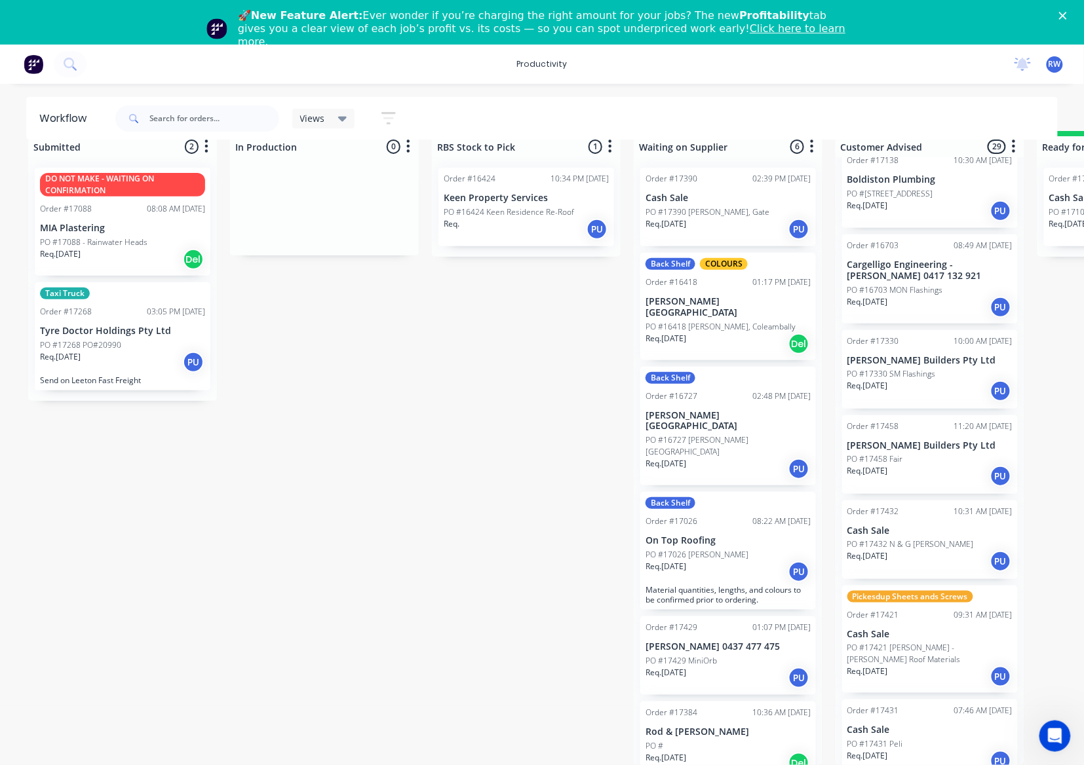
scroll to position [0, 0]
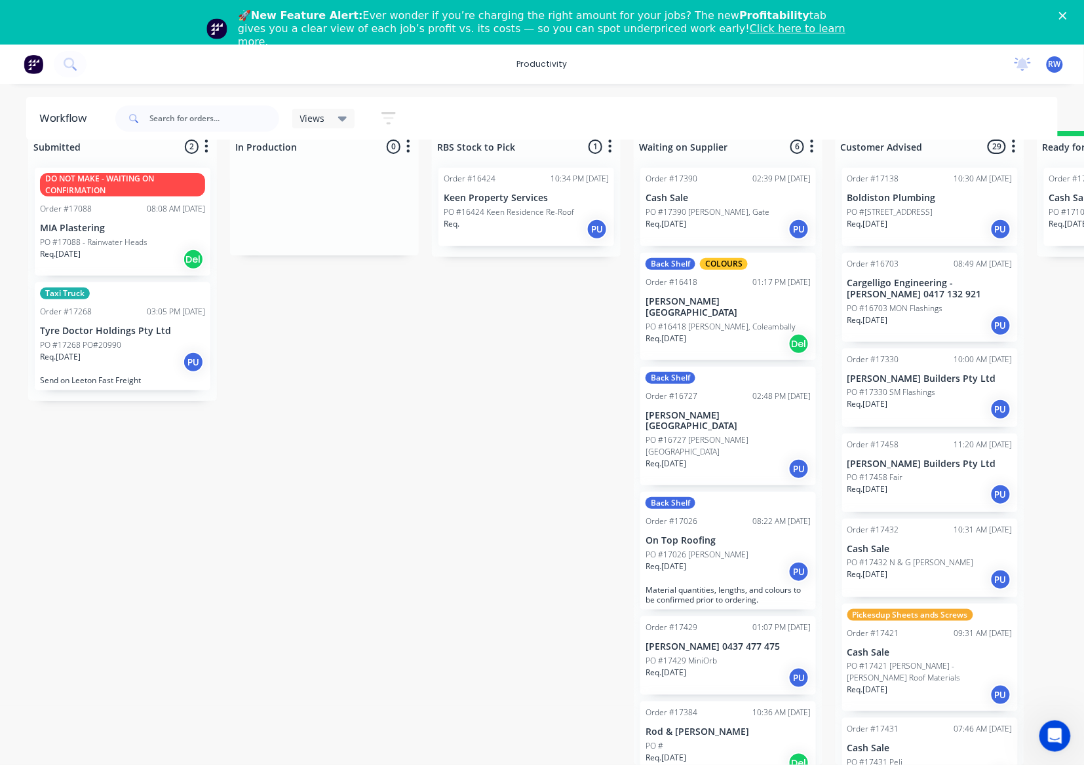
click at [937, 569] on div "Req. 25/08/25 PU" at bounding box center [929, 580] width 165 height 22
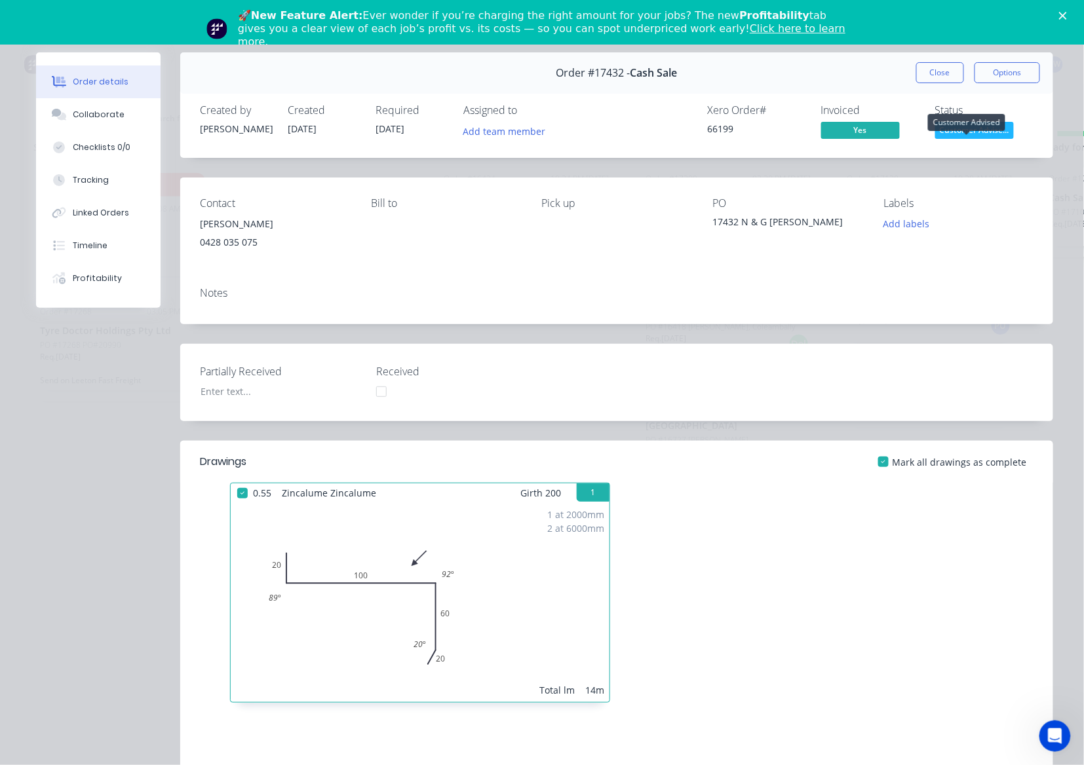
click at [963, 131] on span "Customer Advise..." at bounding box center [974, 130] width 79 height 16
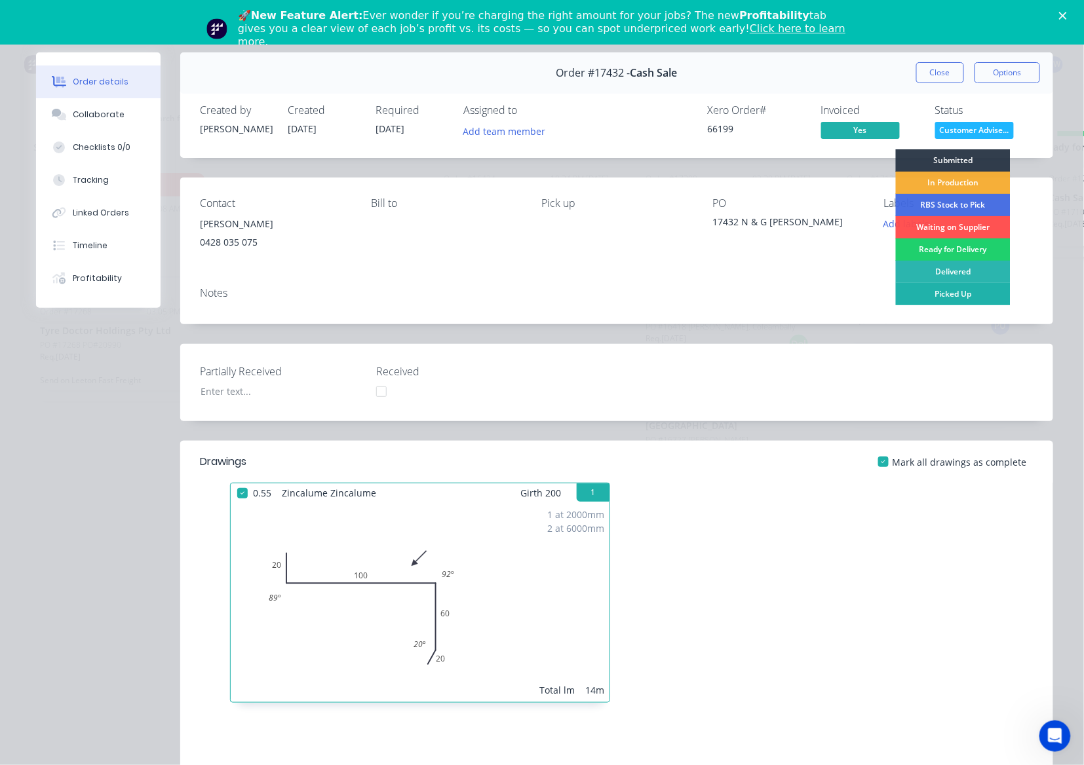
click at [924, 292] on div "Picked Up" at bounding box center [953, 294] width 115 height 22
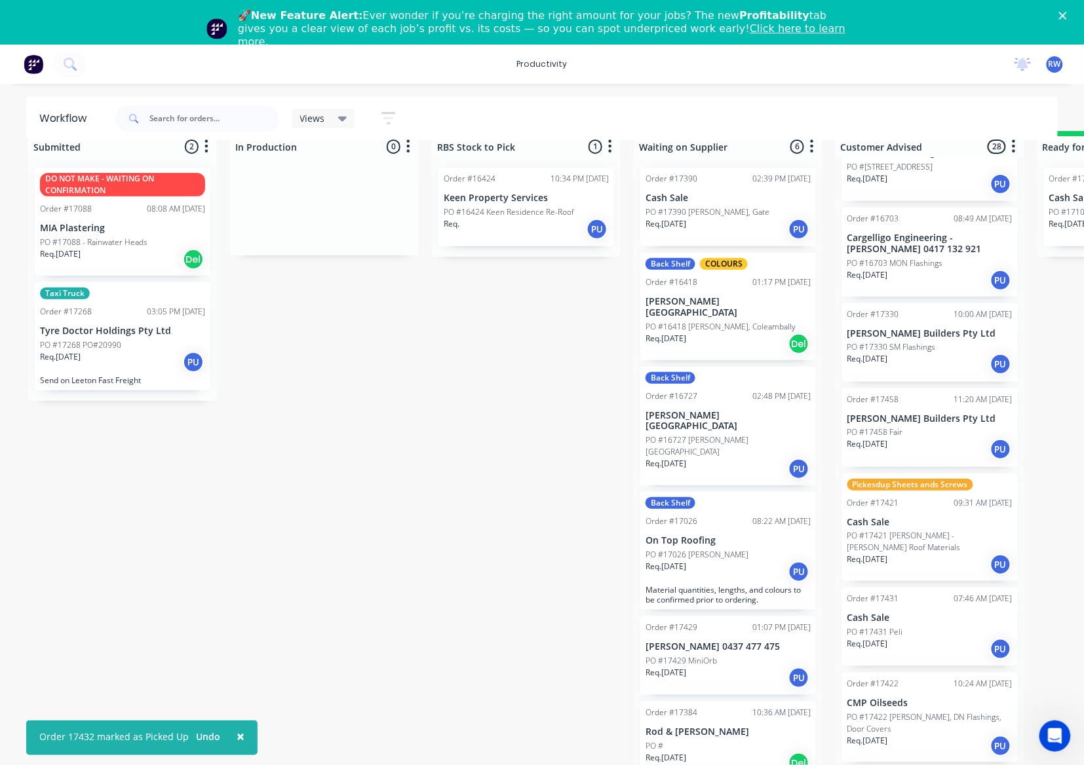
scroll to position [87, 0]
